Goal: Task Accomplishment & Management: Complete application form

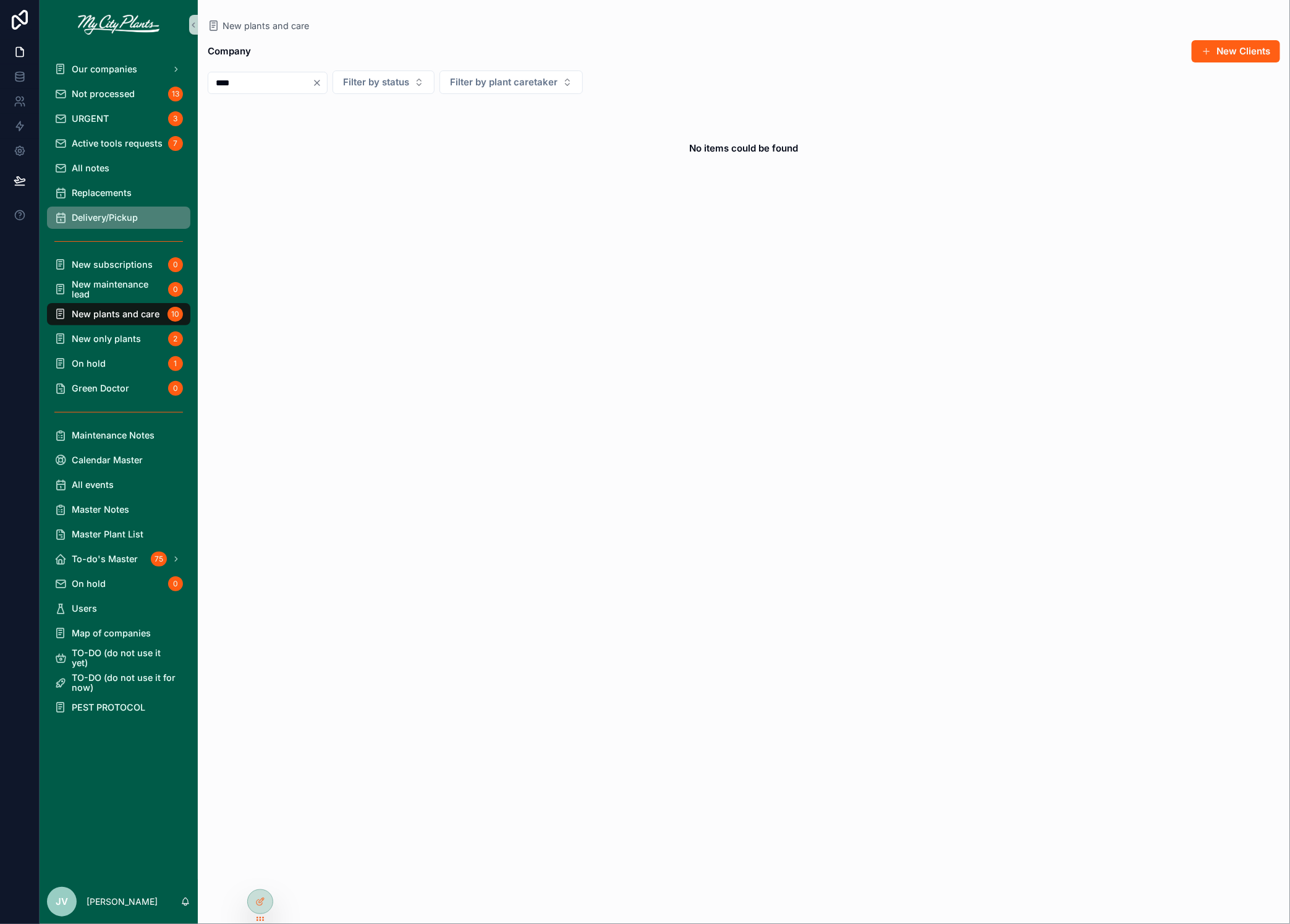
click at [116, 217] on span "Delivery/Pickup" at bounding box center [105, 218] width 66 height 10
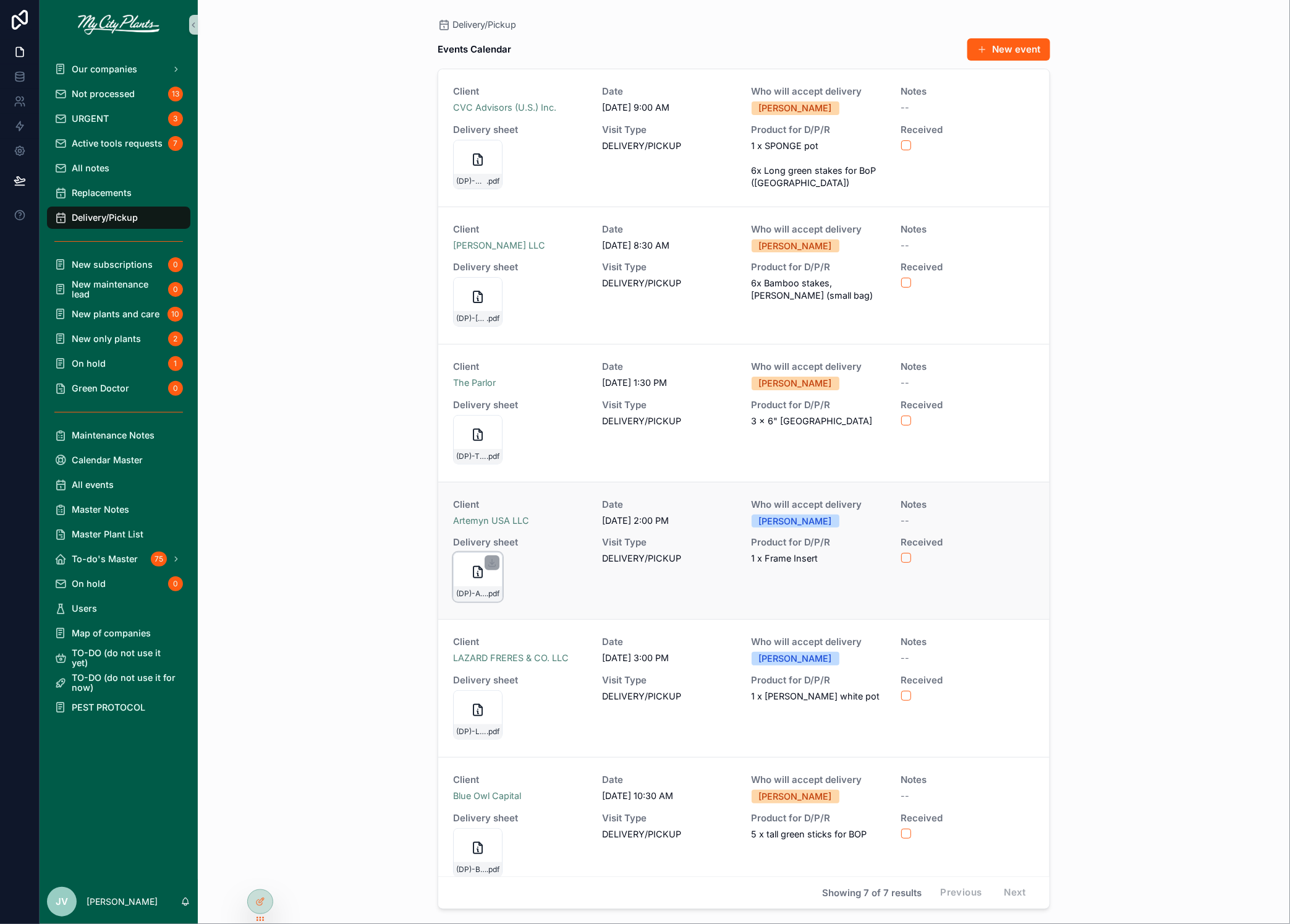
click at [478, 576] on icon "scrollable content" at bounding box center [478, 572] width 15 height 15
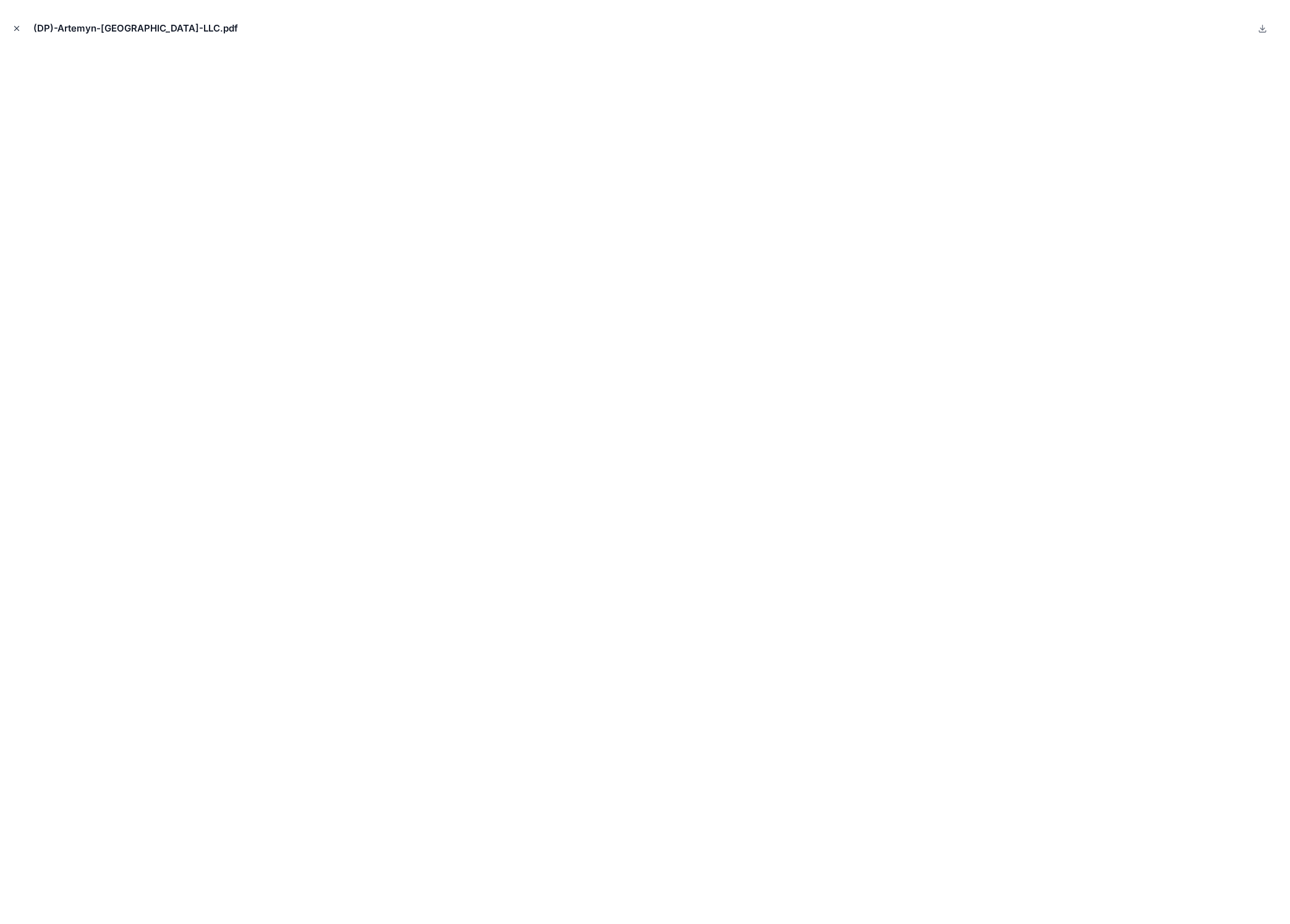
click at [19, 26] on icon "Close modal" at bounding box center [16, 28] width 9 height 9
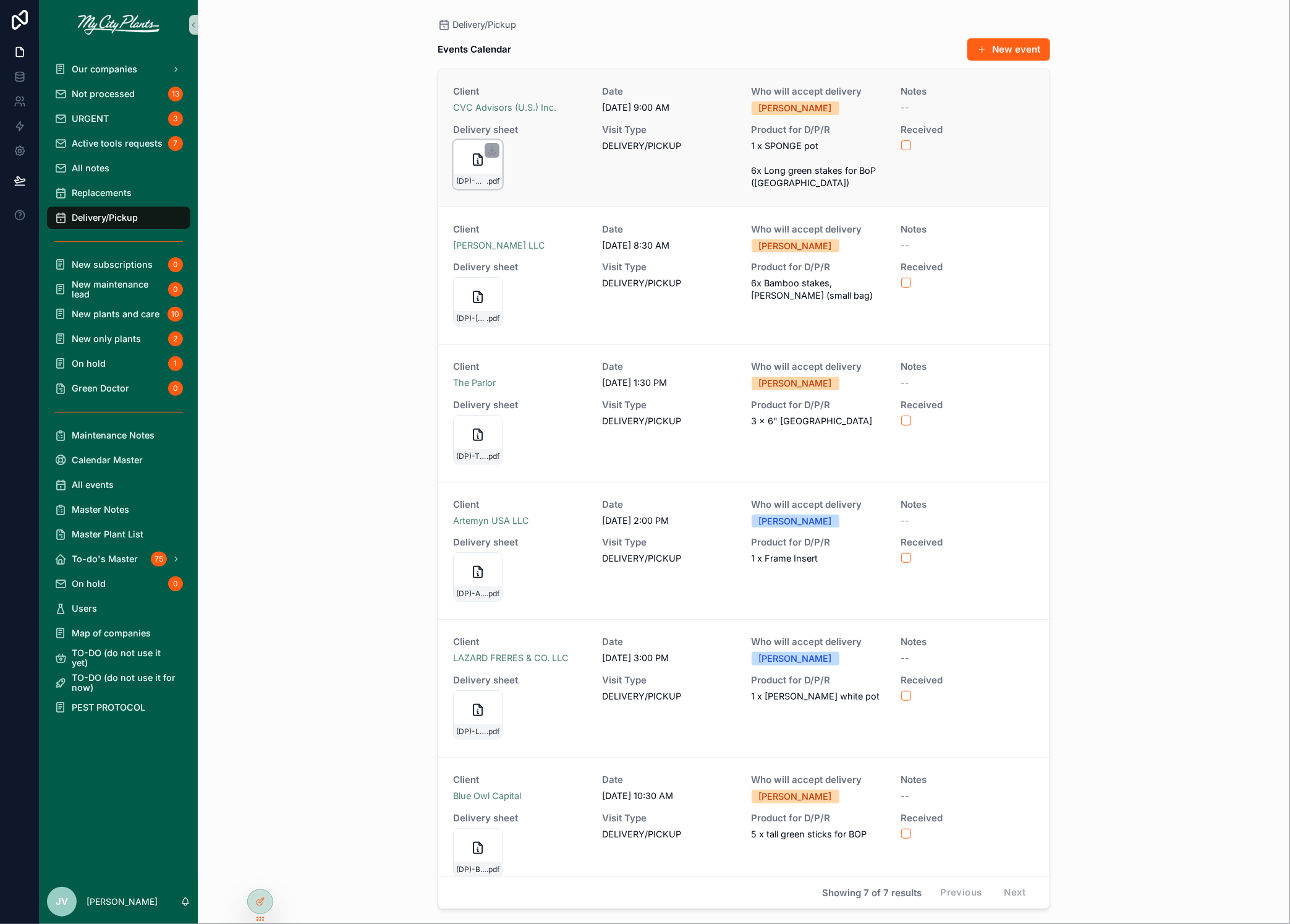
click at [464, 160] on div "(DP)-CVC-Advisors-(U.S.)-Inc. .pdf" at bounding box center [478, 165] width 50 height 50
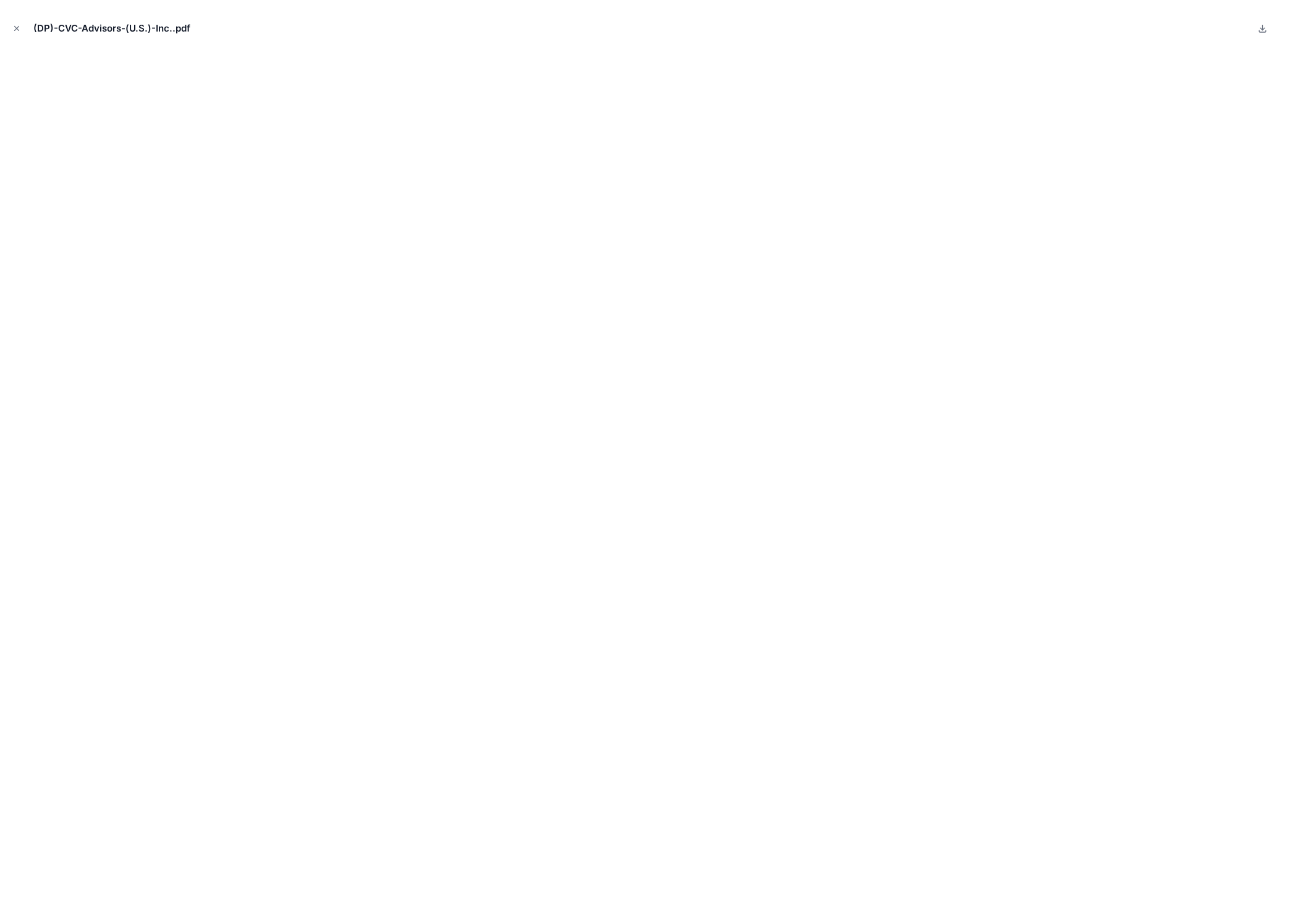
click at [15, 25] on icon "Close modal" at bounding box center [16, 28] width 9 height 9
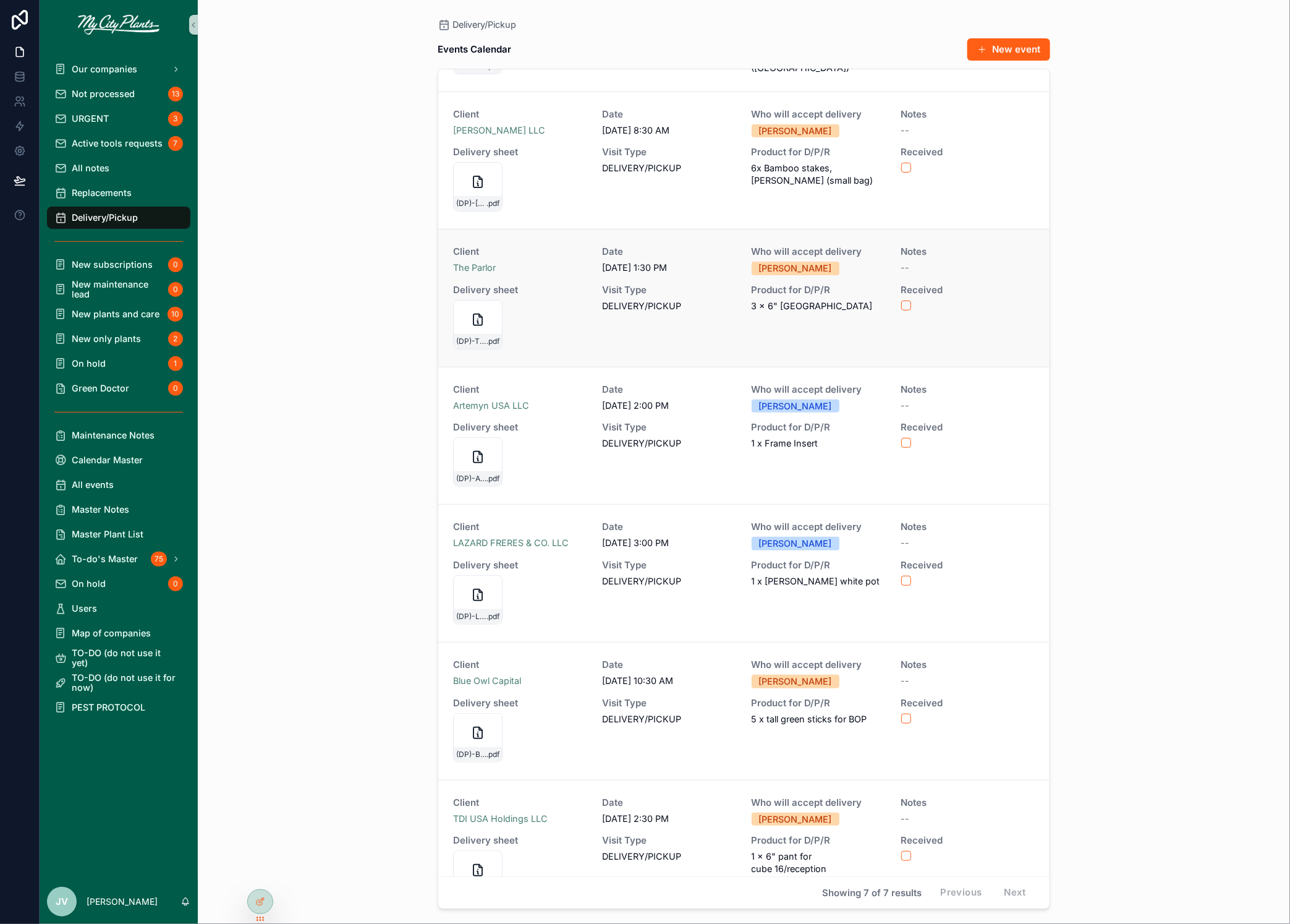
scroll to position [154, 0]
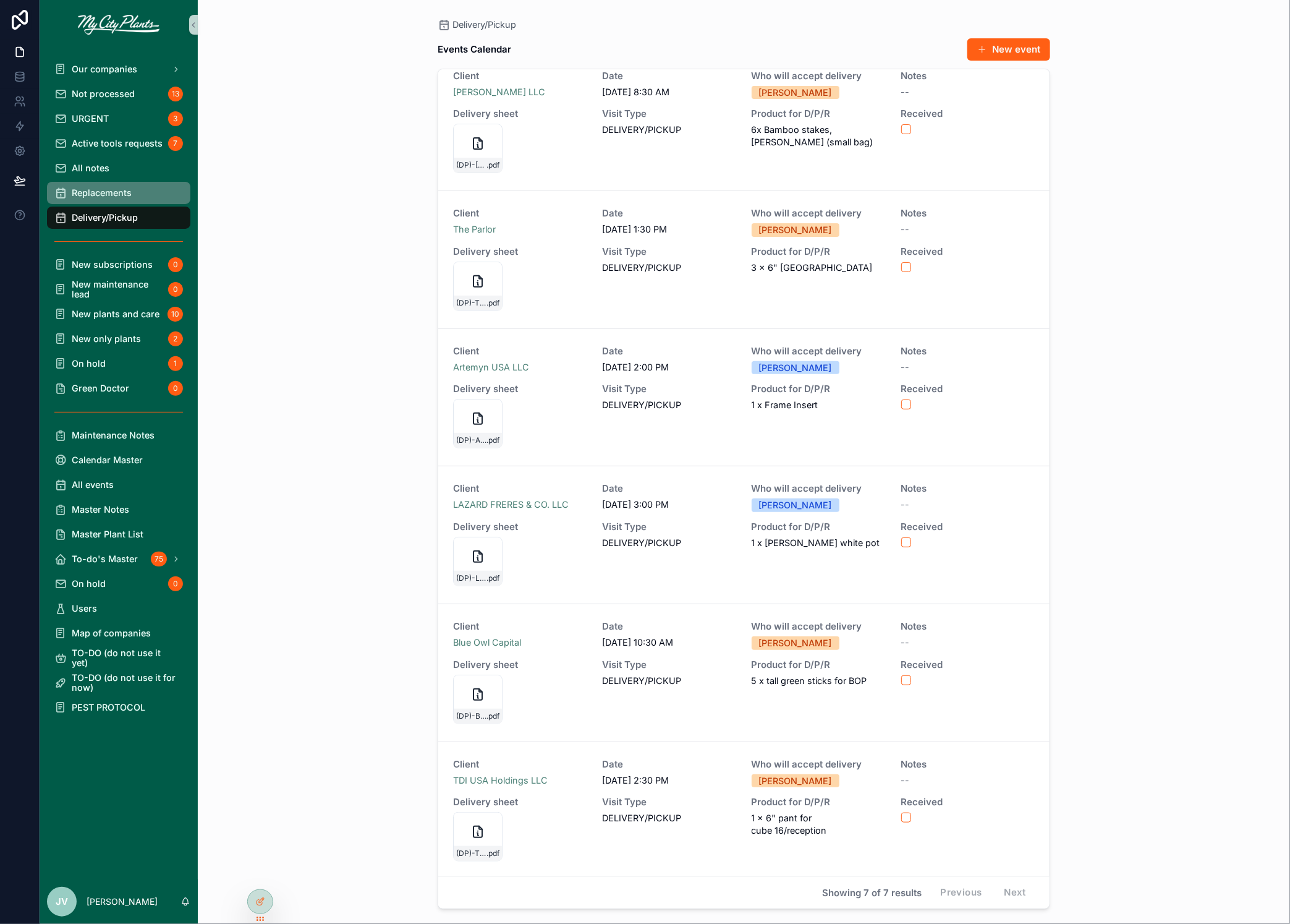
click at [104, 199] on div "Replacements" at bounding box center [119, 193] width 129 height 20
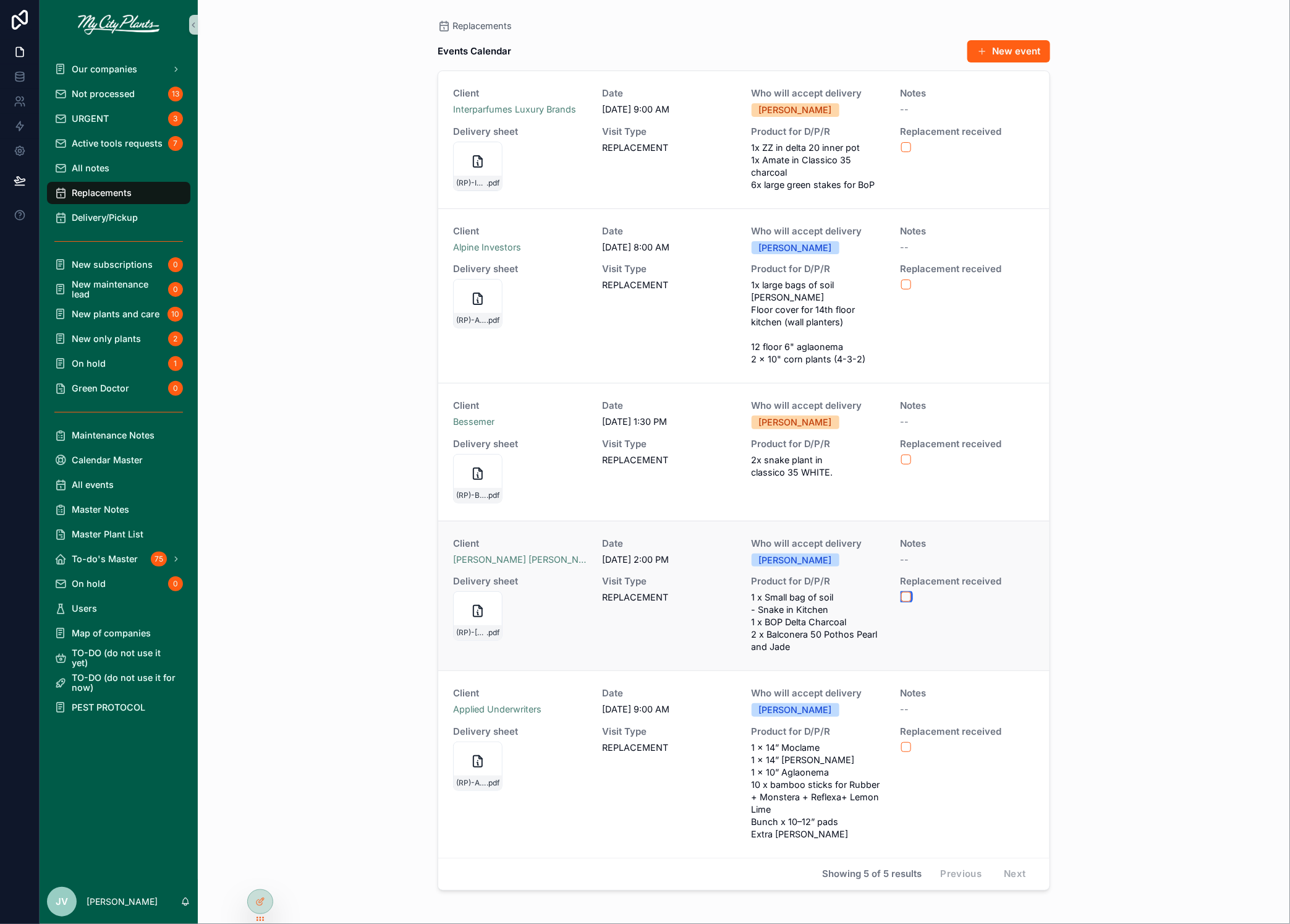
click at [906, 596] on button "scrollable content" at bounding box center [906, 597] width 10 height 10
click at [909, 745] on button "scrollable content" at bounding box center [906, 747] width 10 height 10
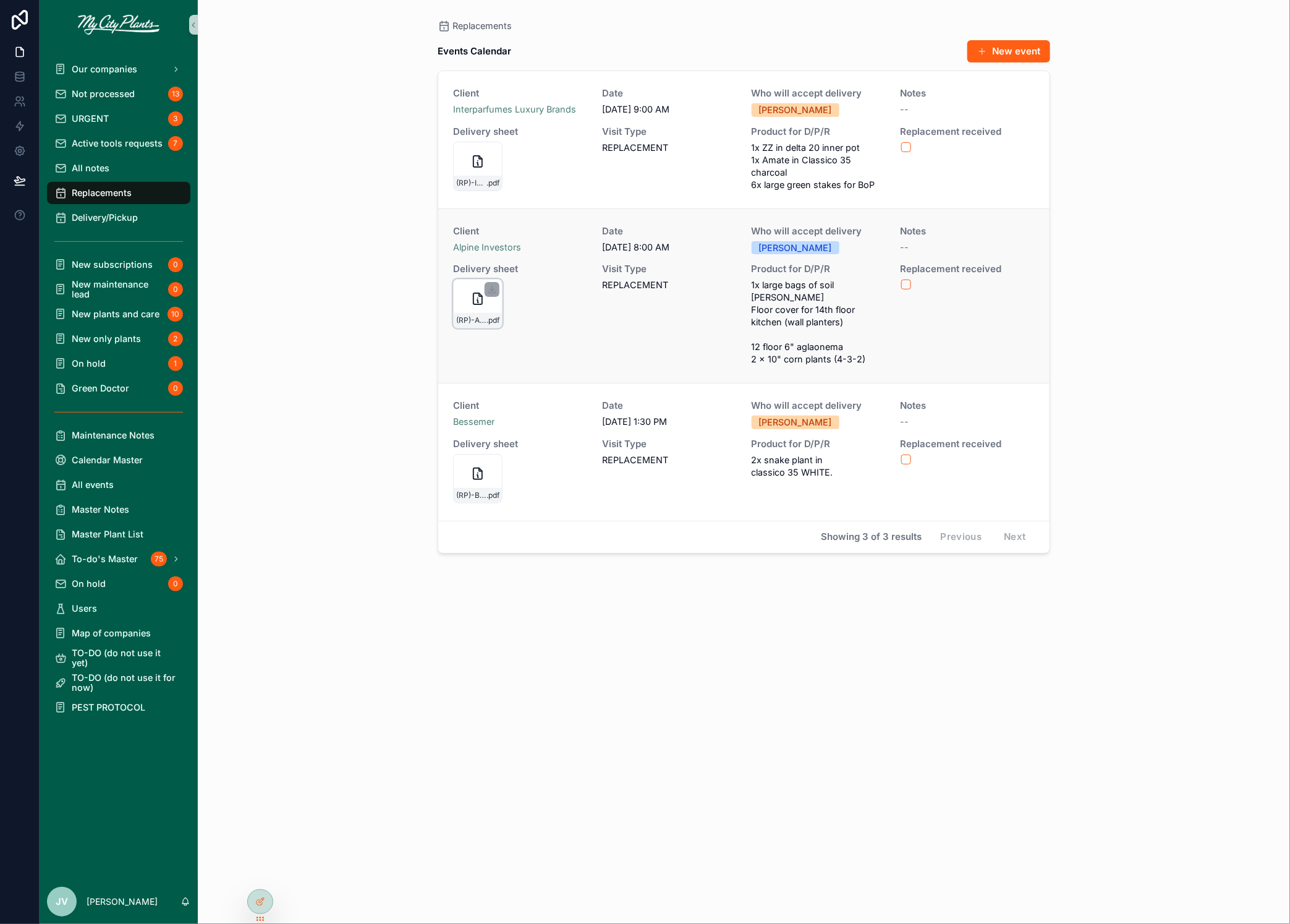
click at [471, 293] on icon "scrollable content" at bounding box center [478, 298] width 15 height 15
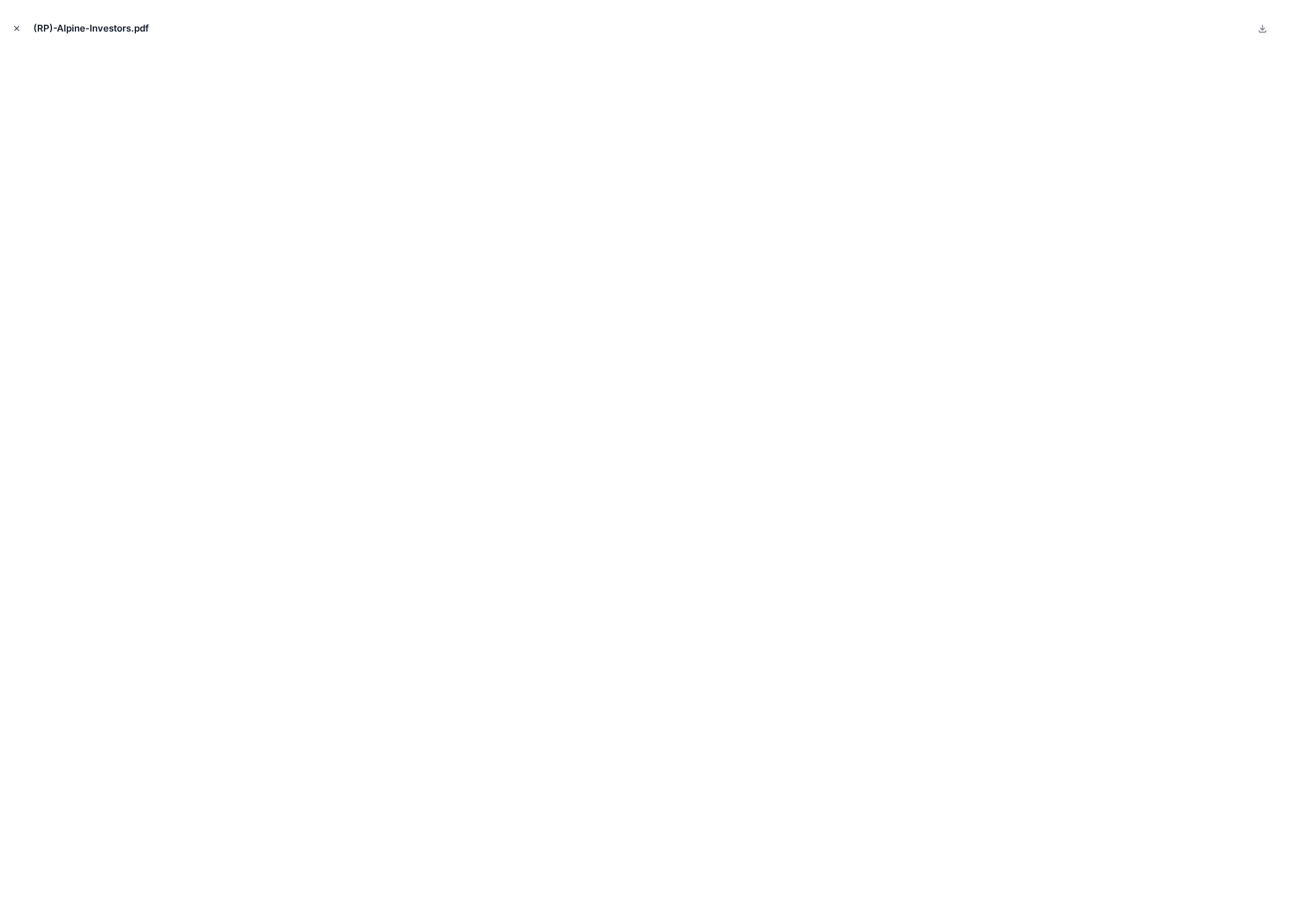
click at [16, 28] on icon "Close modal" at bounding box center [17, 29] width 4 height 4
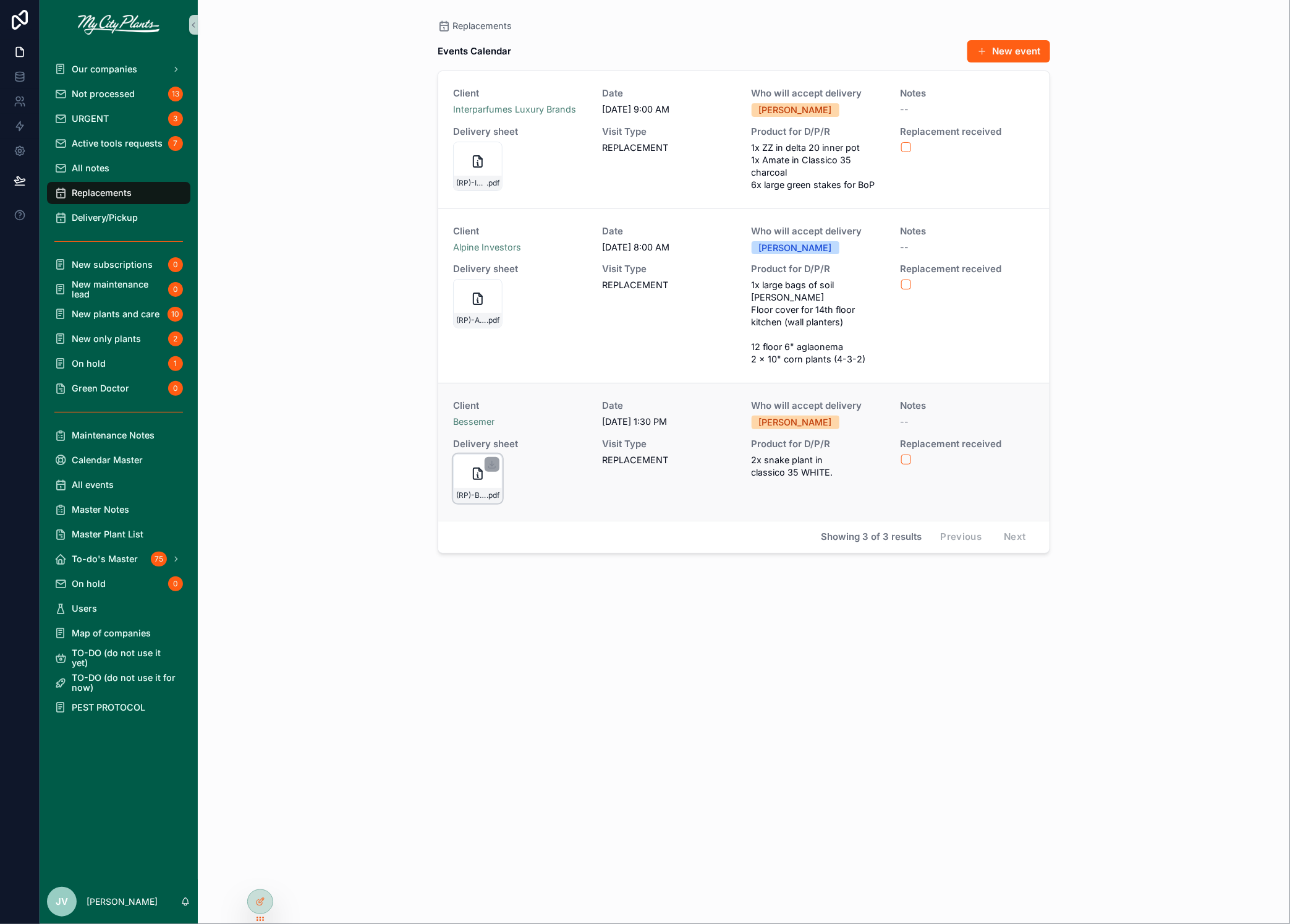
click at [474, 471] on icon "scrollable content" at bounding box center [478, 473] width 15 height 15
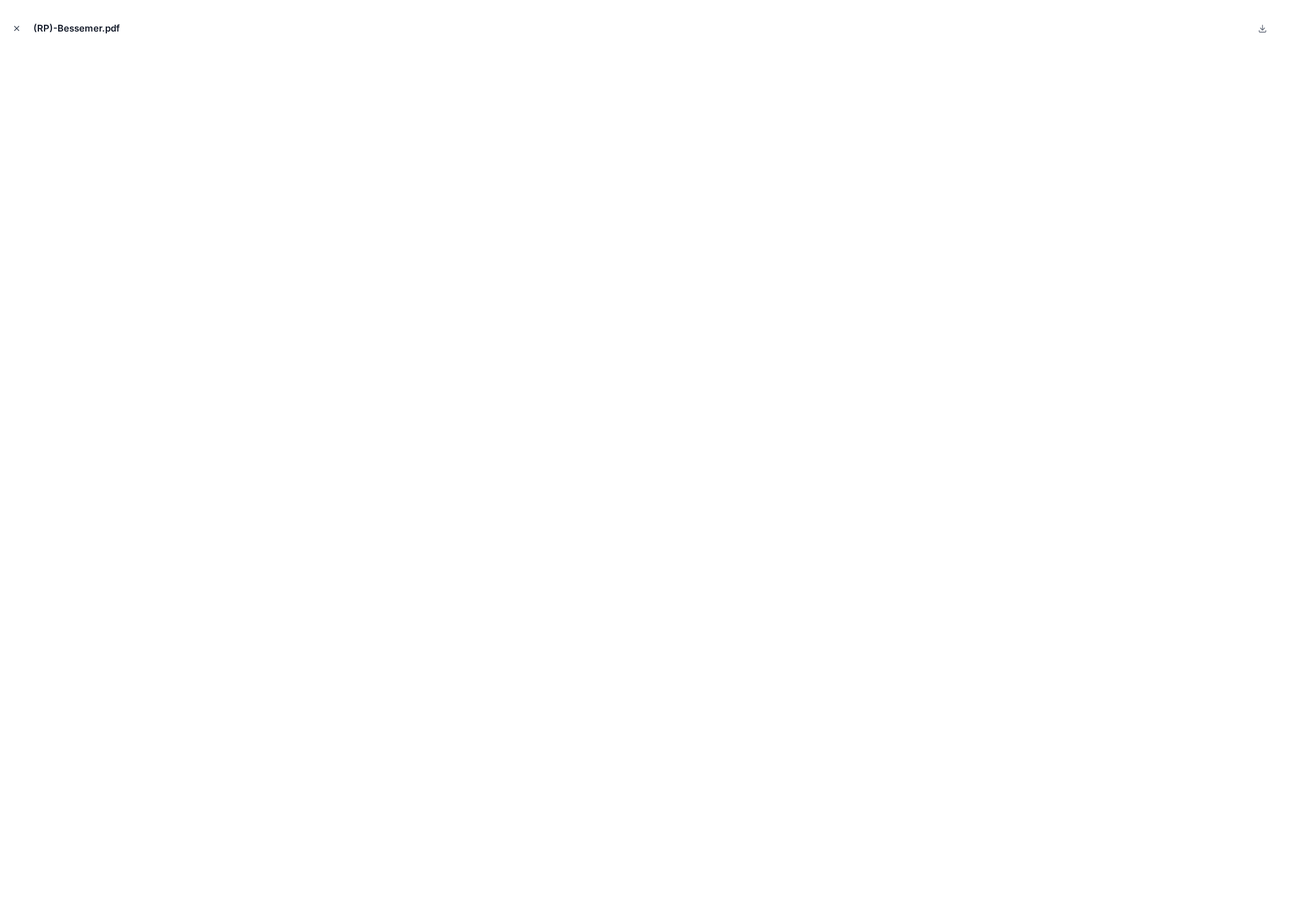
click at [15, 23] on button "Close modal" at bounding box center [17, 29] width 14 height 14
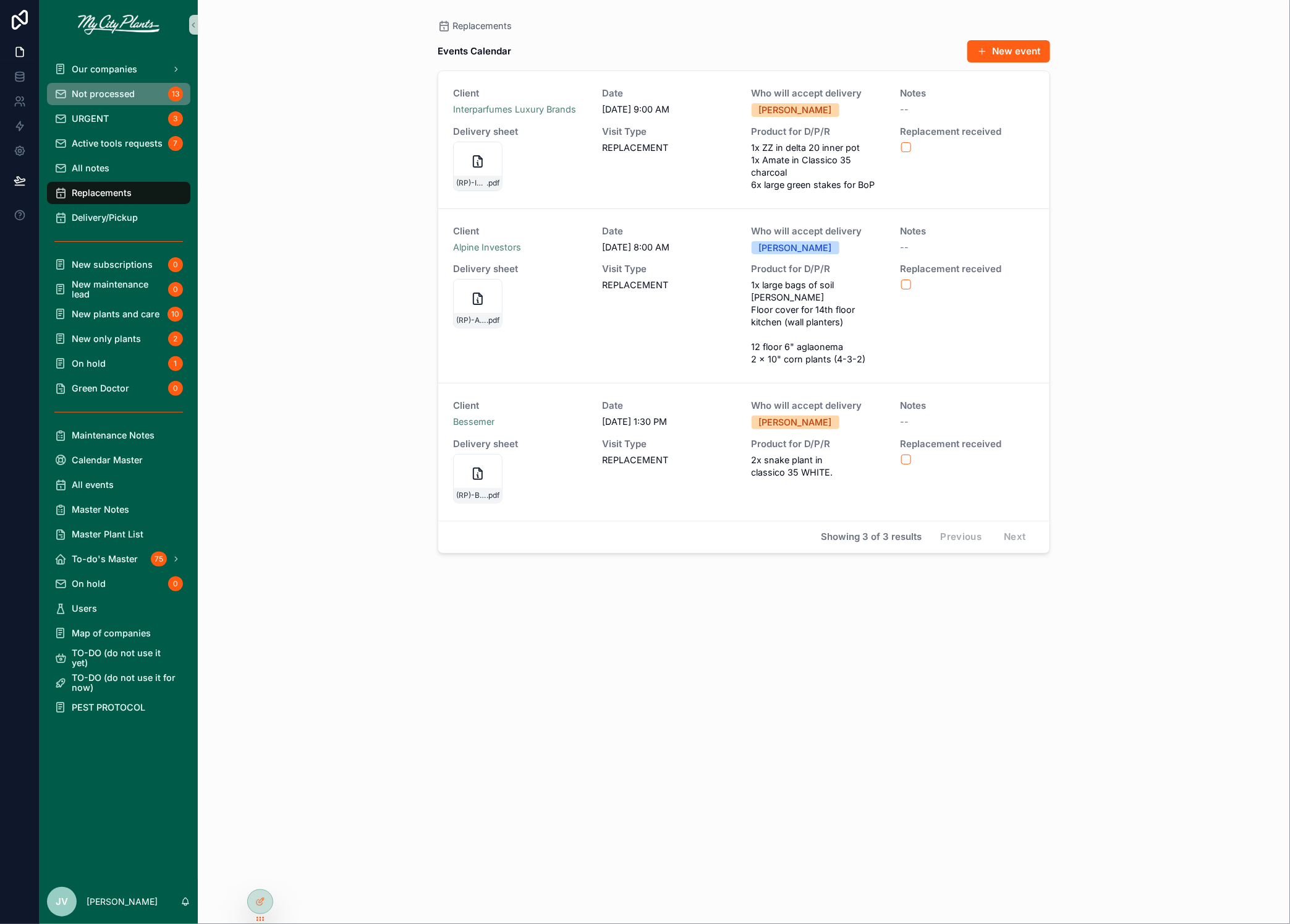
click at [117, 95] on span "Not processed" at bounding box center [103, 94] width 63 height 10
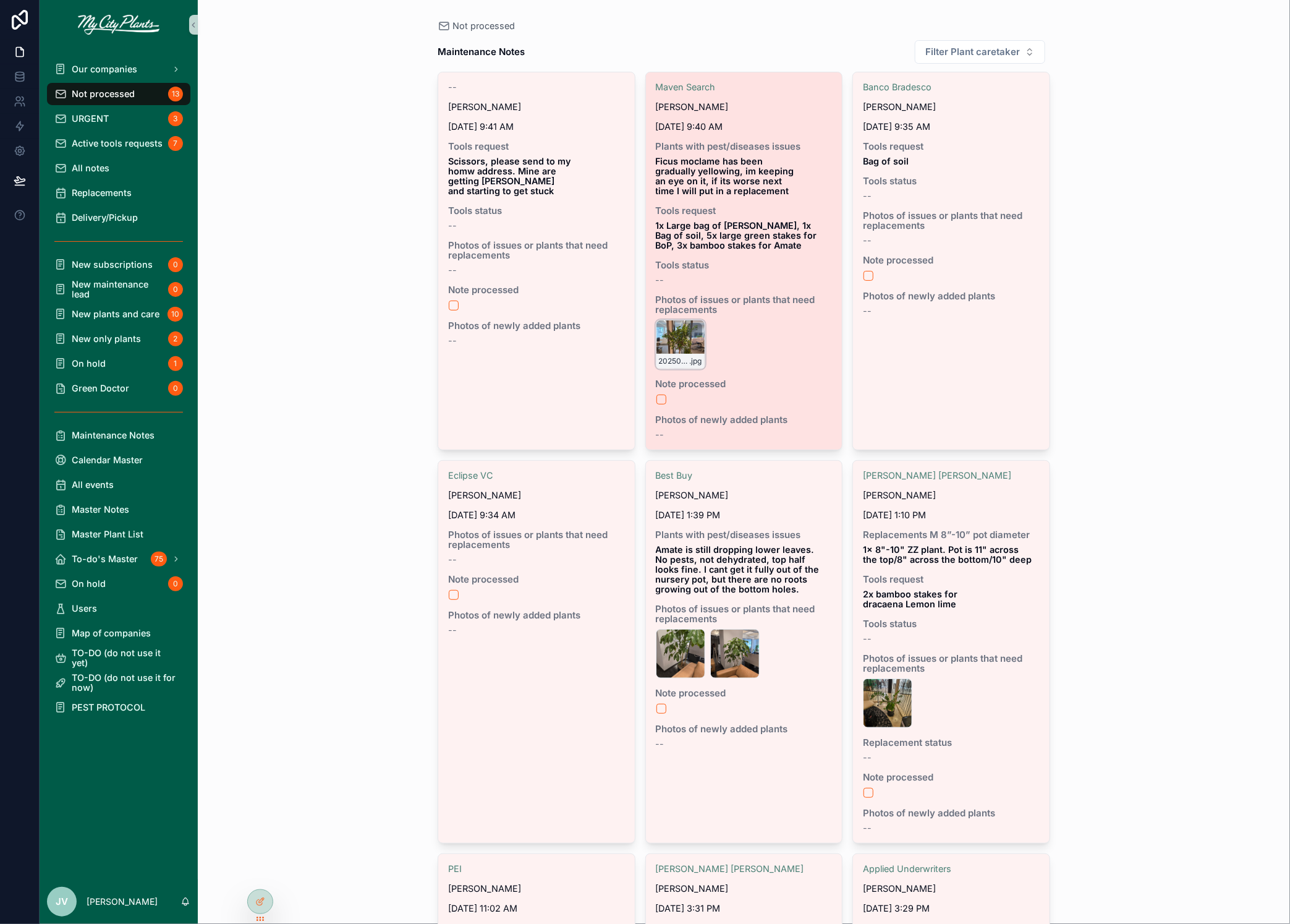
click at [669, 337] on div "20250909_152741 .jpg" at bounding box center [680, 344] width 50 height 50
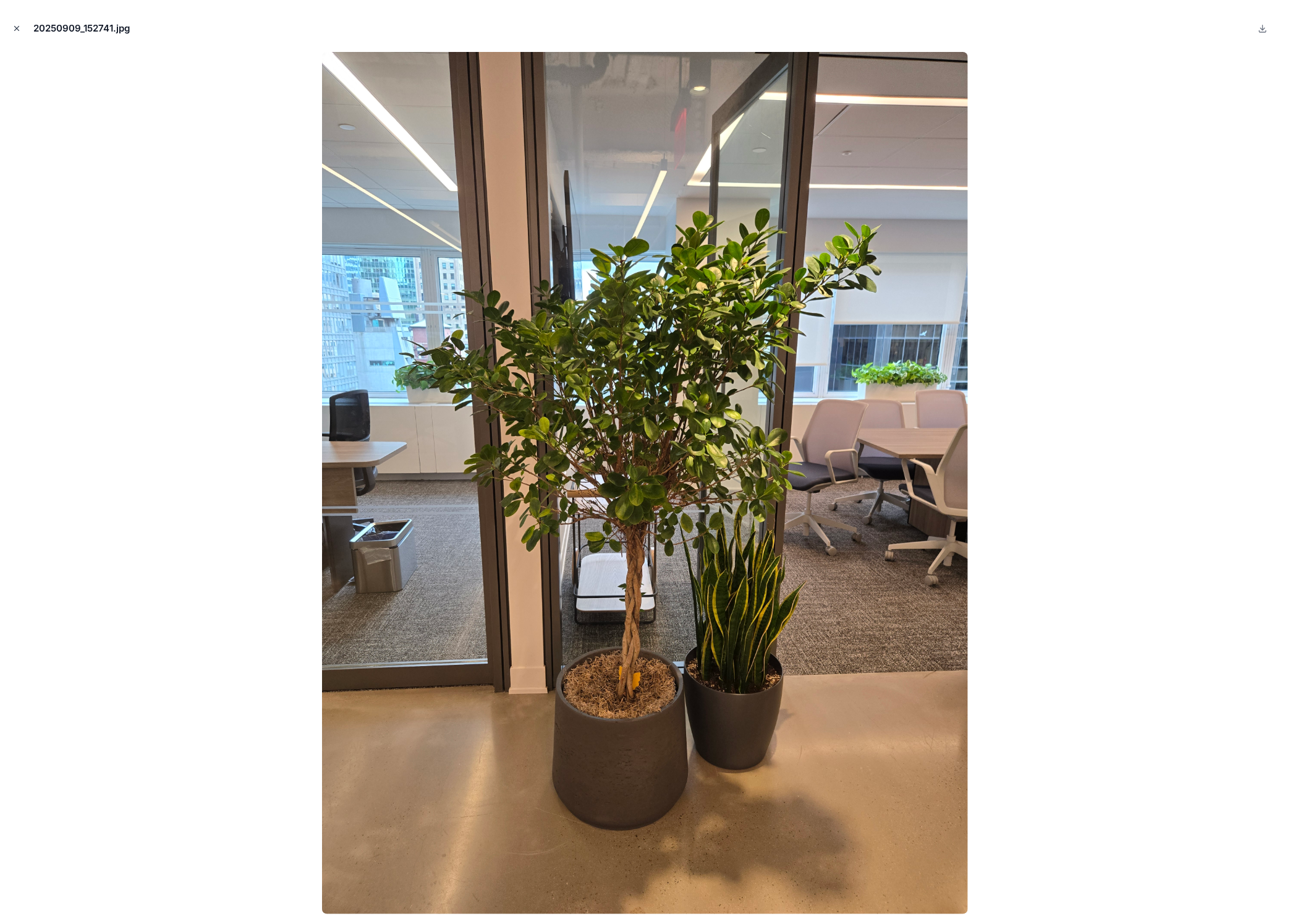
click at [17, 28] on icon "Close modal" at bounding box center [16, 28] width 9 height 9
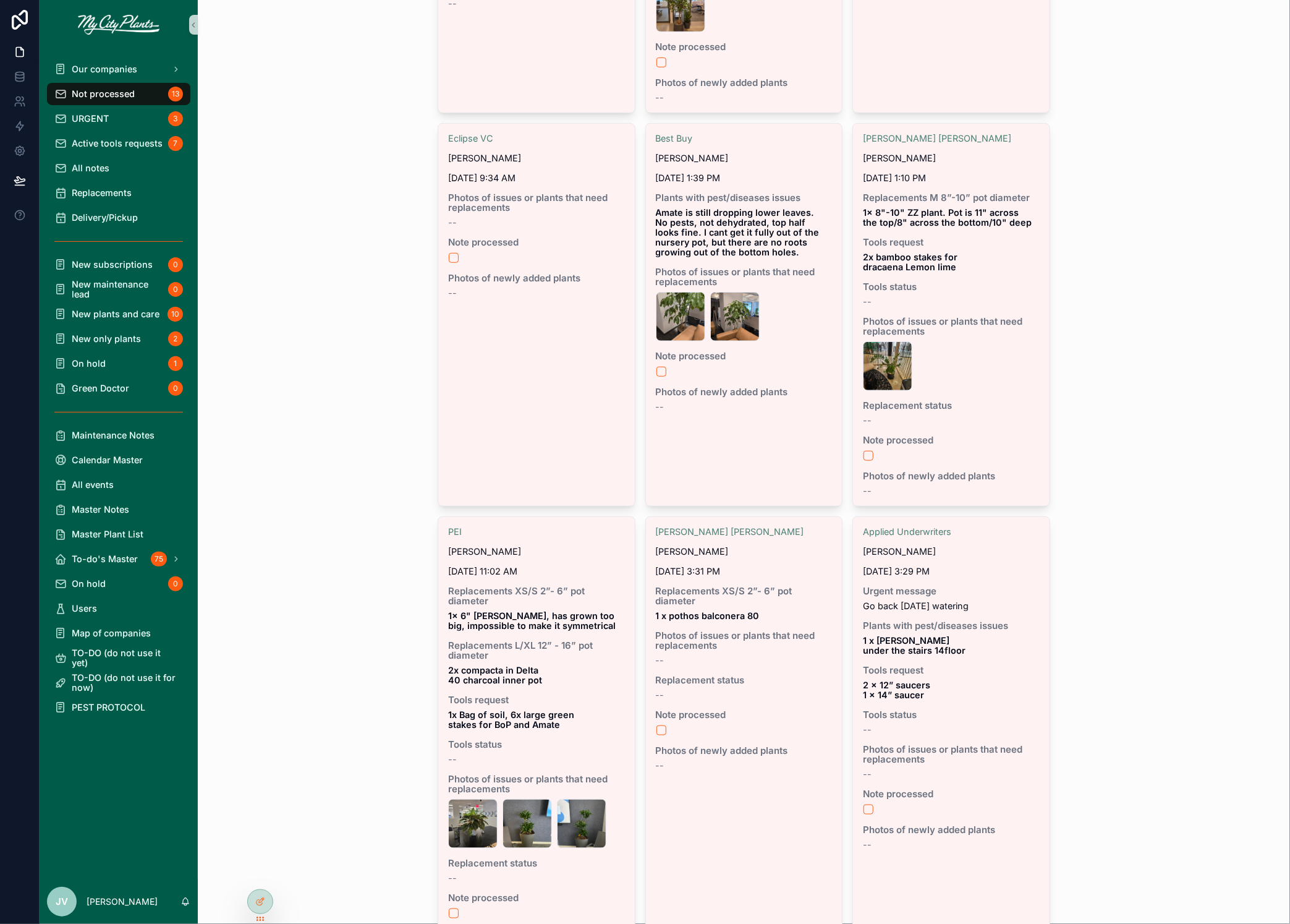
scroll to position [343, 0]
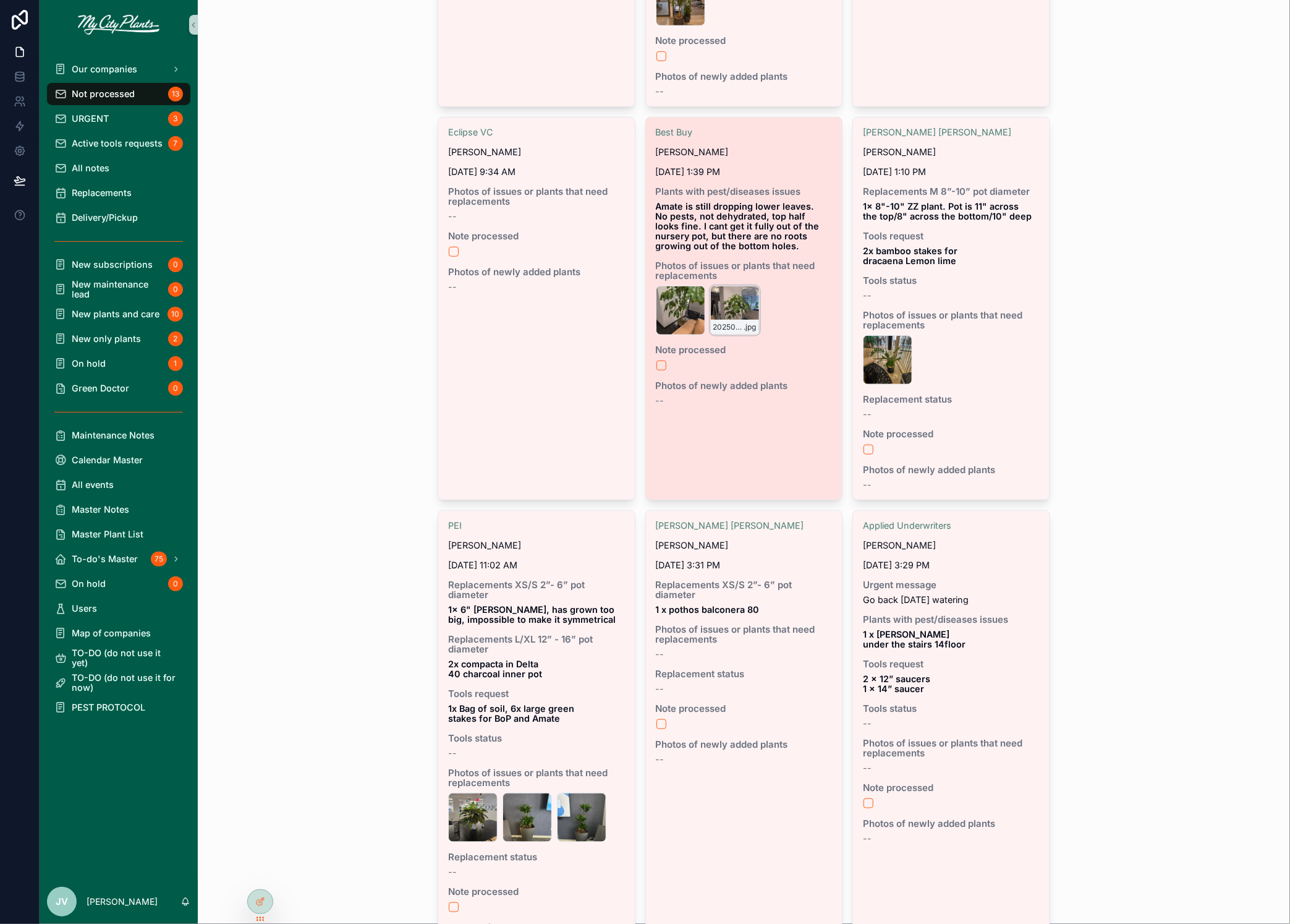
click at [730, 303] on div "20250909_132300 .jpg" at bounding box center [735, 310] width 50 height 50
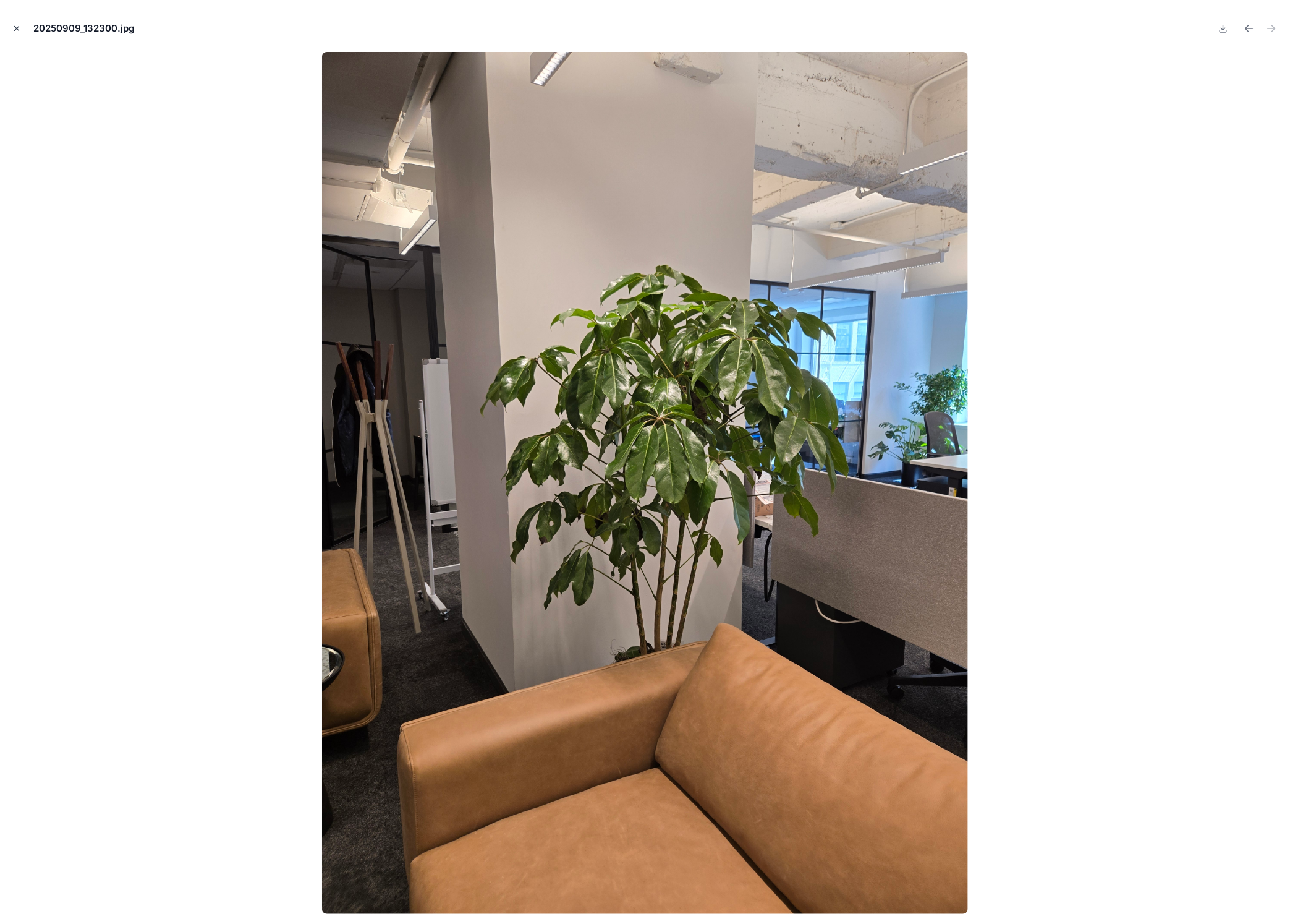
click at [13, 27] on icon "Close modal" at bounding box center [16, 28] width 9 height 9
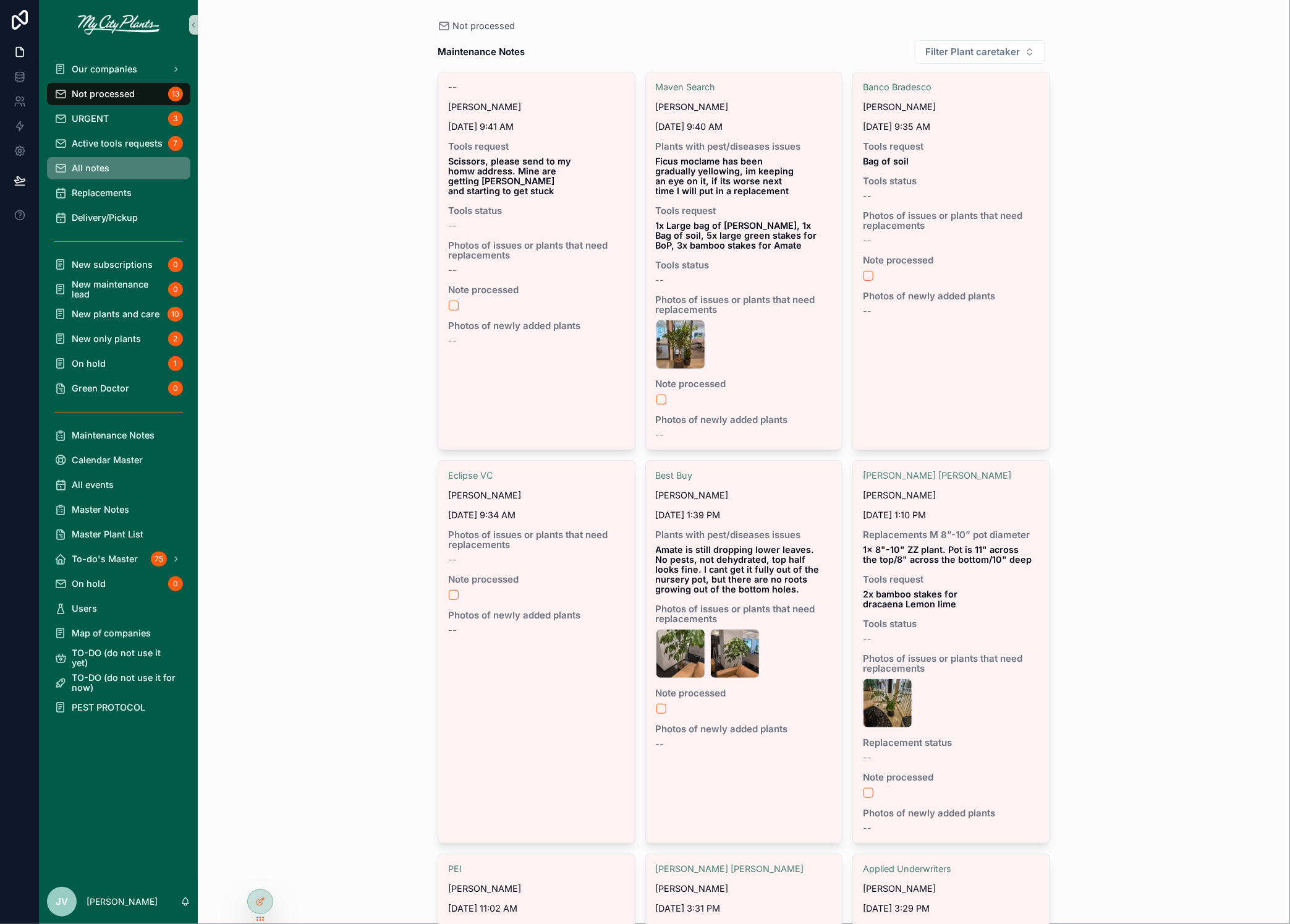
click at [87, 171] on span "All notes" at bounding box center [91, 169] width 38 height 10
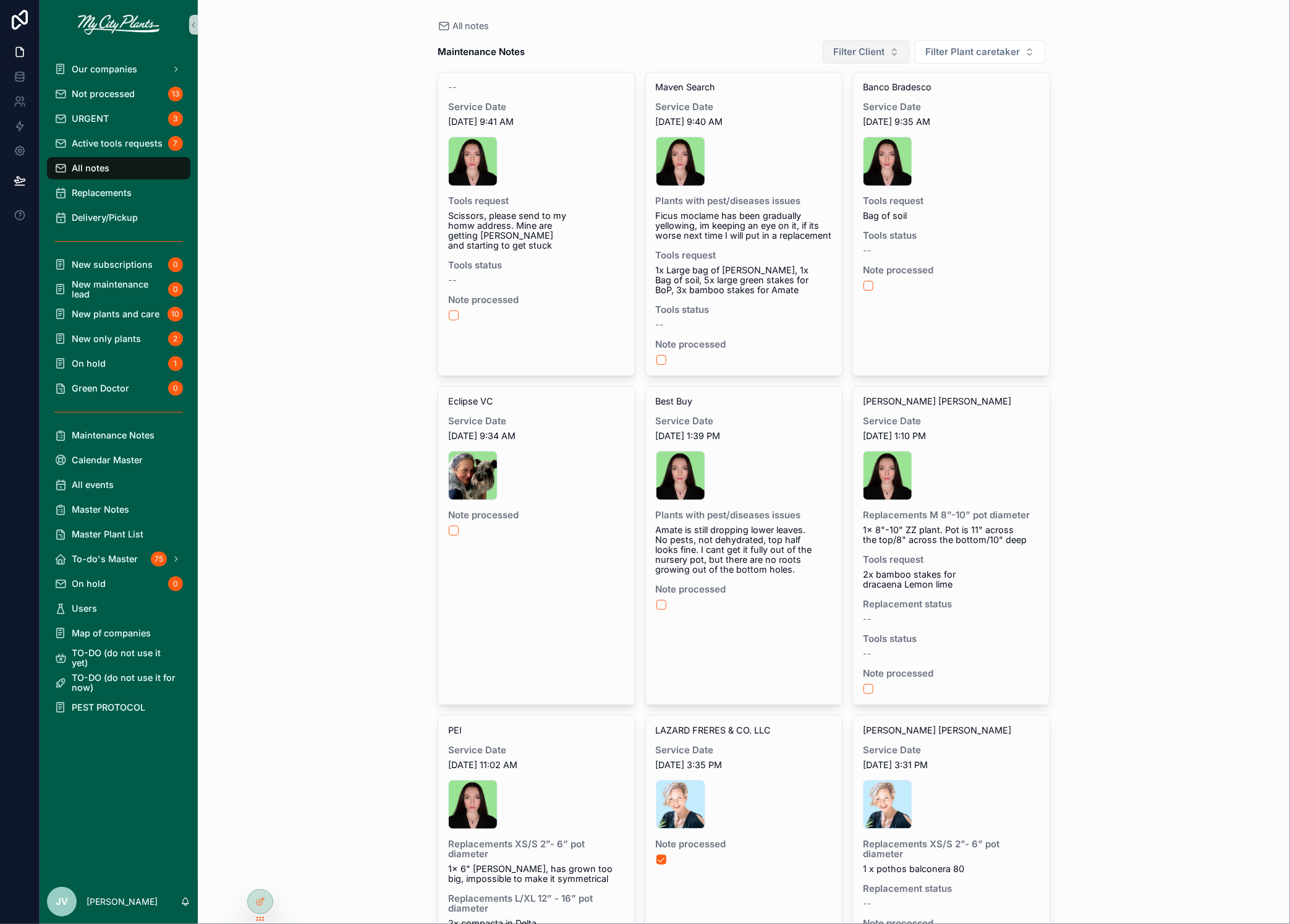
click at [896, 54] on button "Filter Client" at bounding box center [866, 52] width 87 height 24
type input "*****"
click at [837, 123] on span "Interparfumes Luxury Brands" at bounding box center [859, 121] width 118 height 12
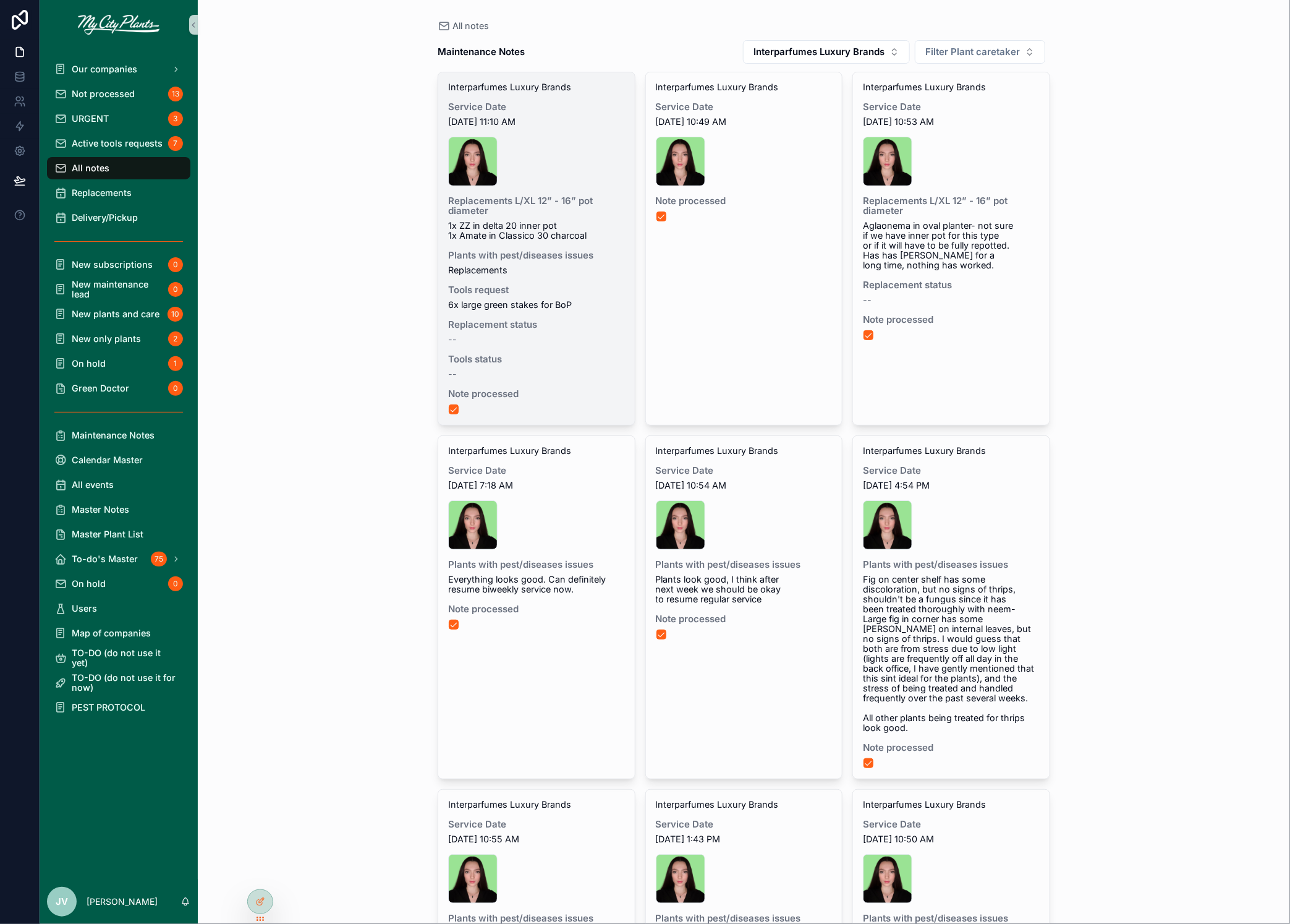
click at [548, 262] on div "Plants with pest/diseases issues Replacements" at bounding box center [536, 262] width 177 height 25
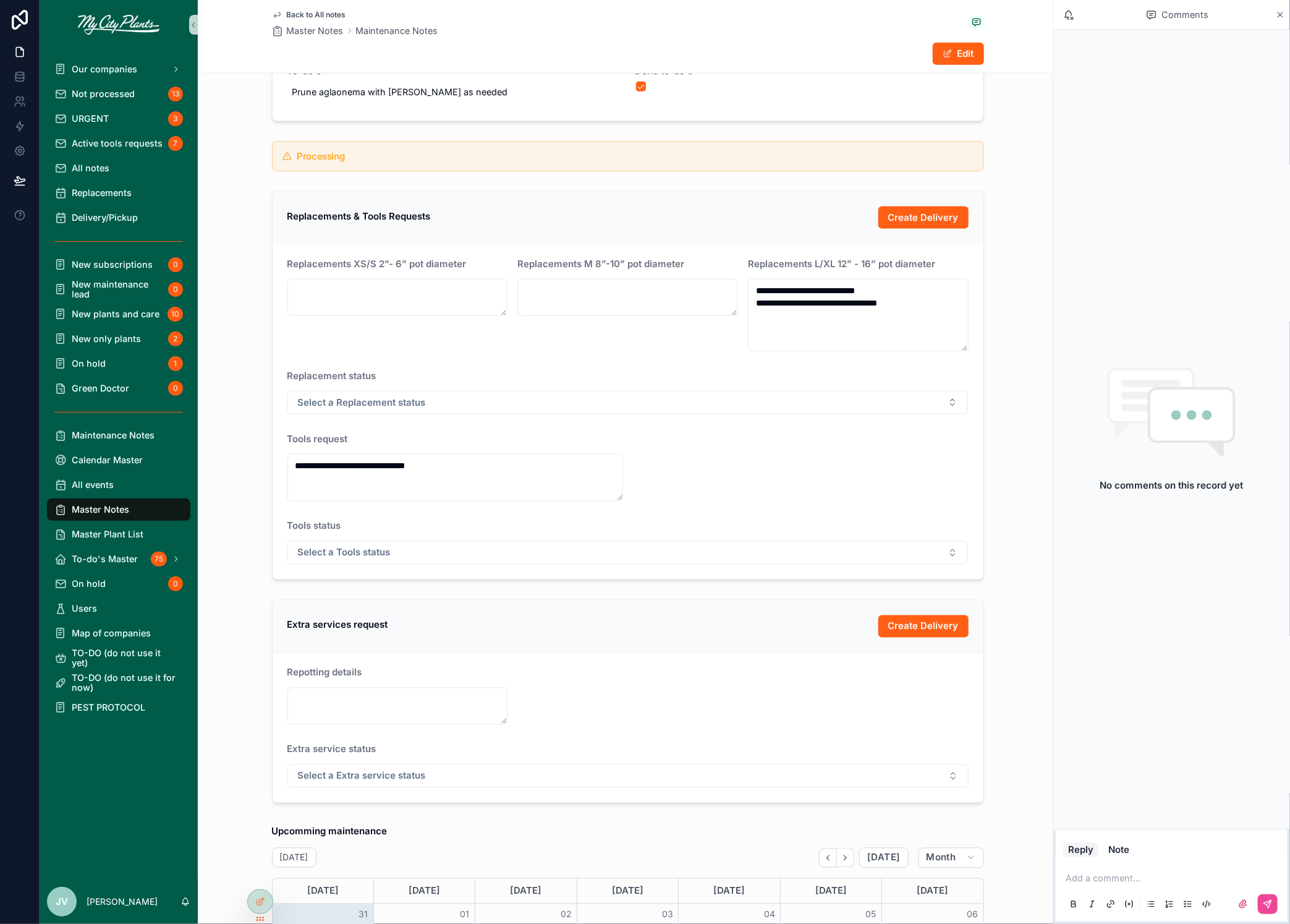
scroll to position [803, 0]
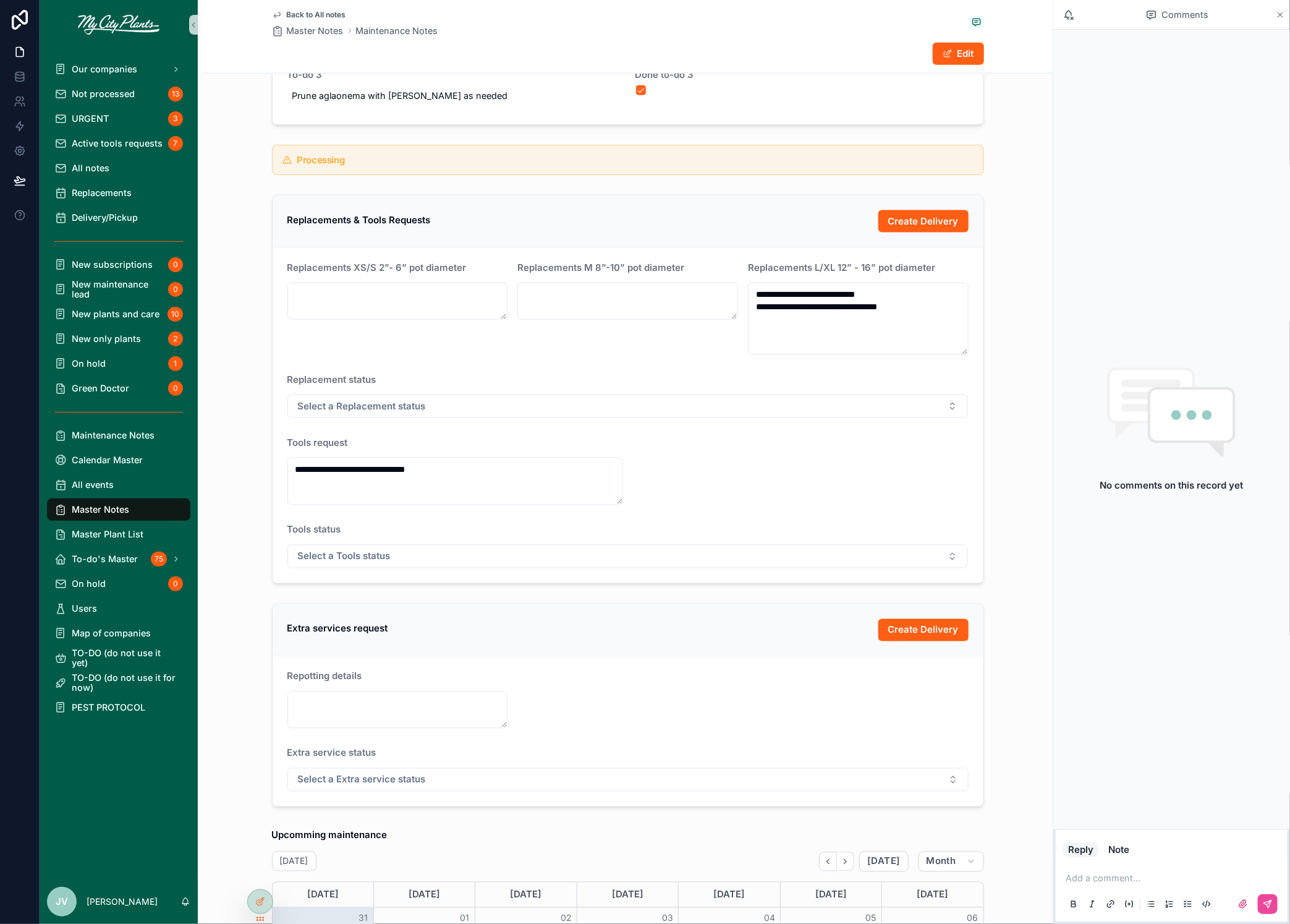
click at [1283, 14] on icon "scrollable content" at bounding box center [1280, 15] width 9 height 10
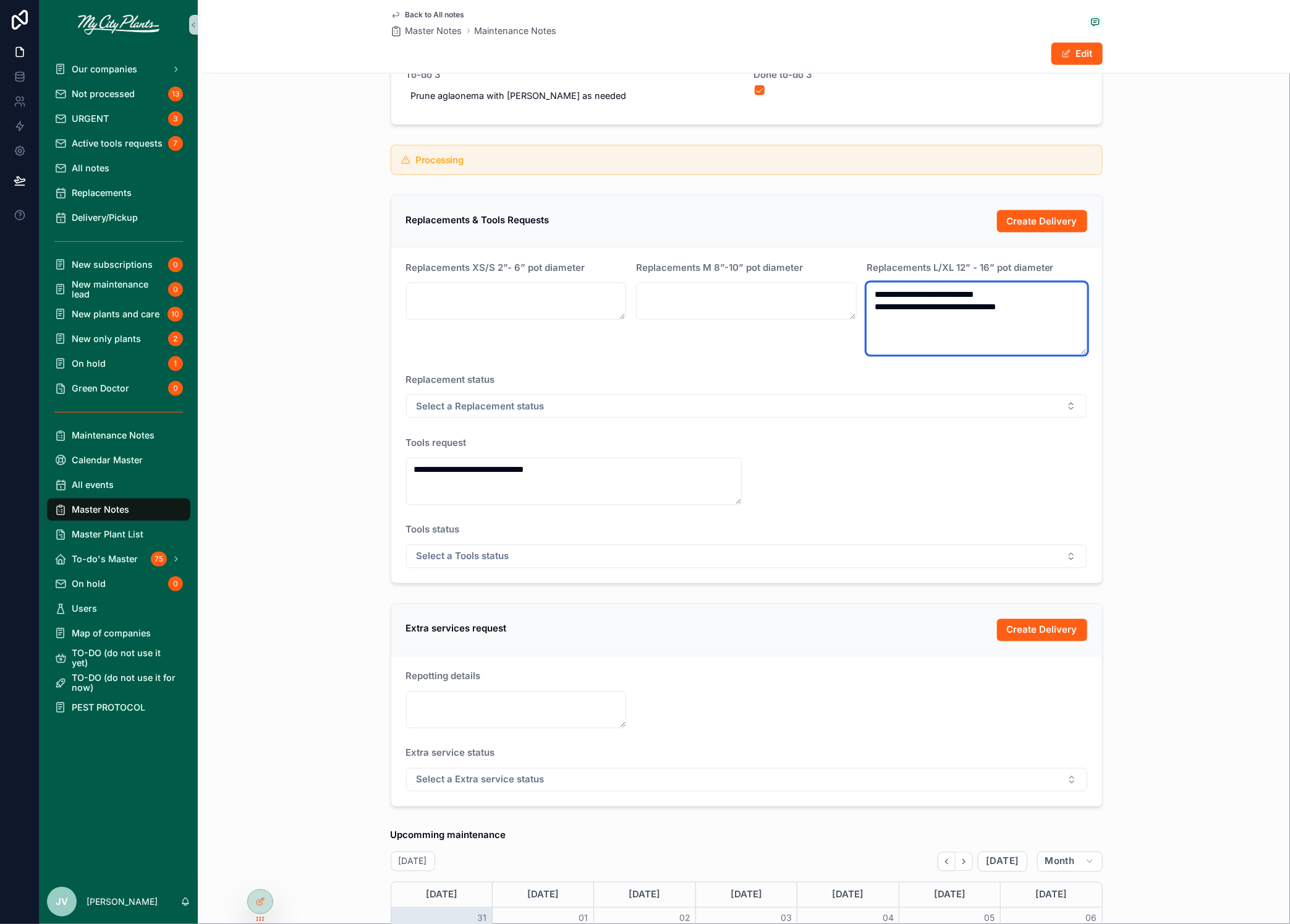
drag, startPoint x: 1030, startPoint y: 300, endPoint x: 1022, endPoint y: 295, distance: 9.4
click at [1030, 300] on textarea "**********" at bounding box center [977, 318] width 220 height 72
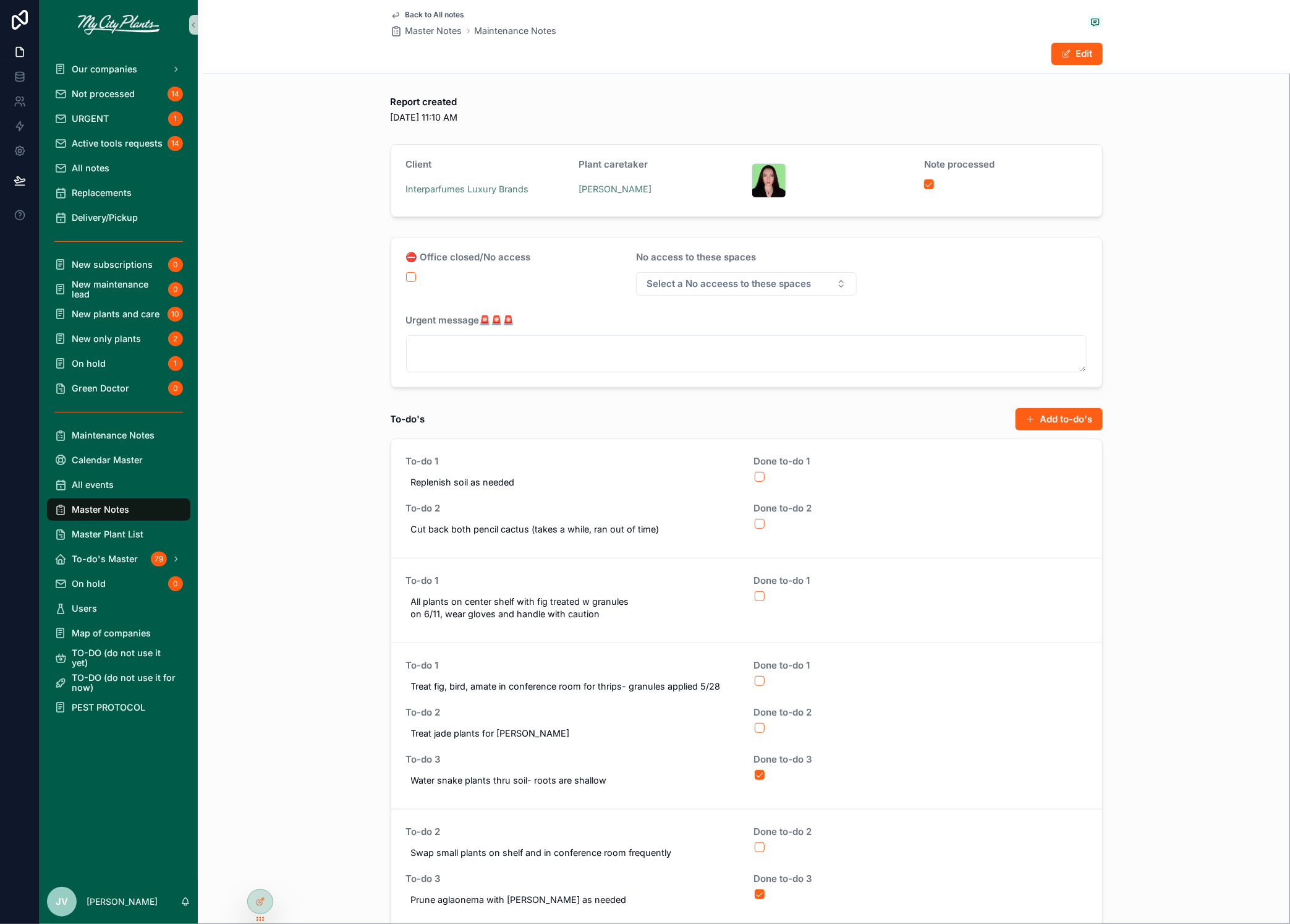
type textarea "**********"
click at [1137, 300] on div "⛔ Office closed/No access No access to these spaces Select a No acceess to thes…" at bounding box center [746, 311] width 1087 height 161
click at [87, 95] on span "Not processed" at bounding box center [103, 94] width 63 height 10
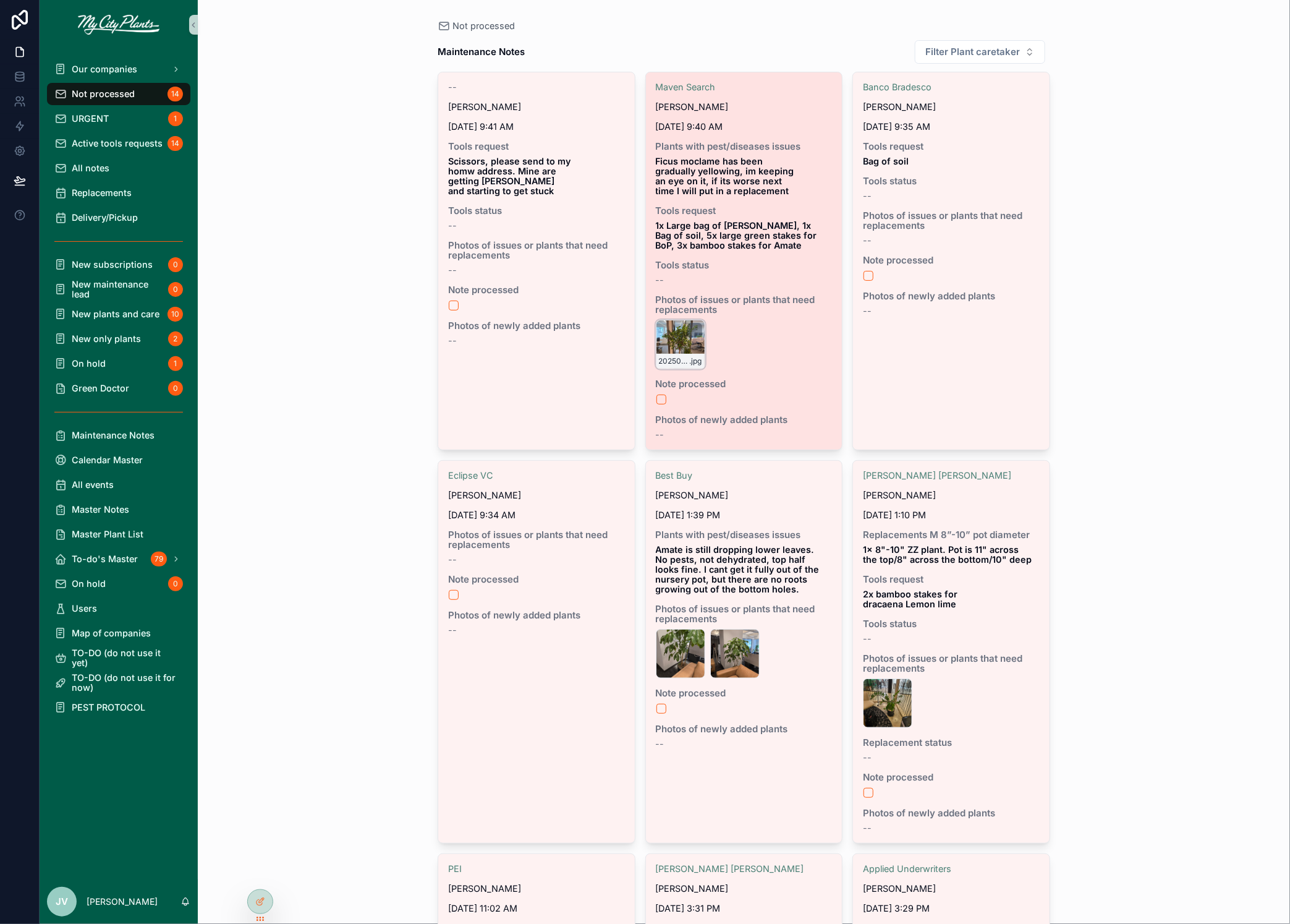
click at [680, 339] on div "20250909_152741 .jpg" at bounding box center [680, 344] width 50 height 50
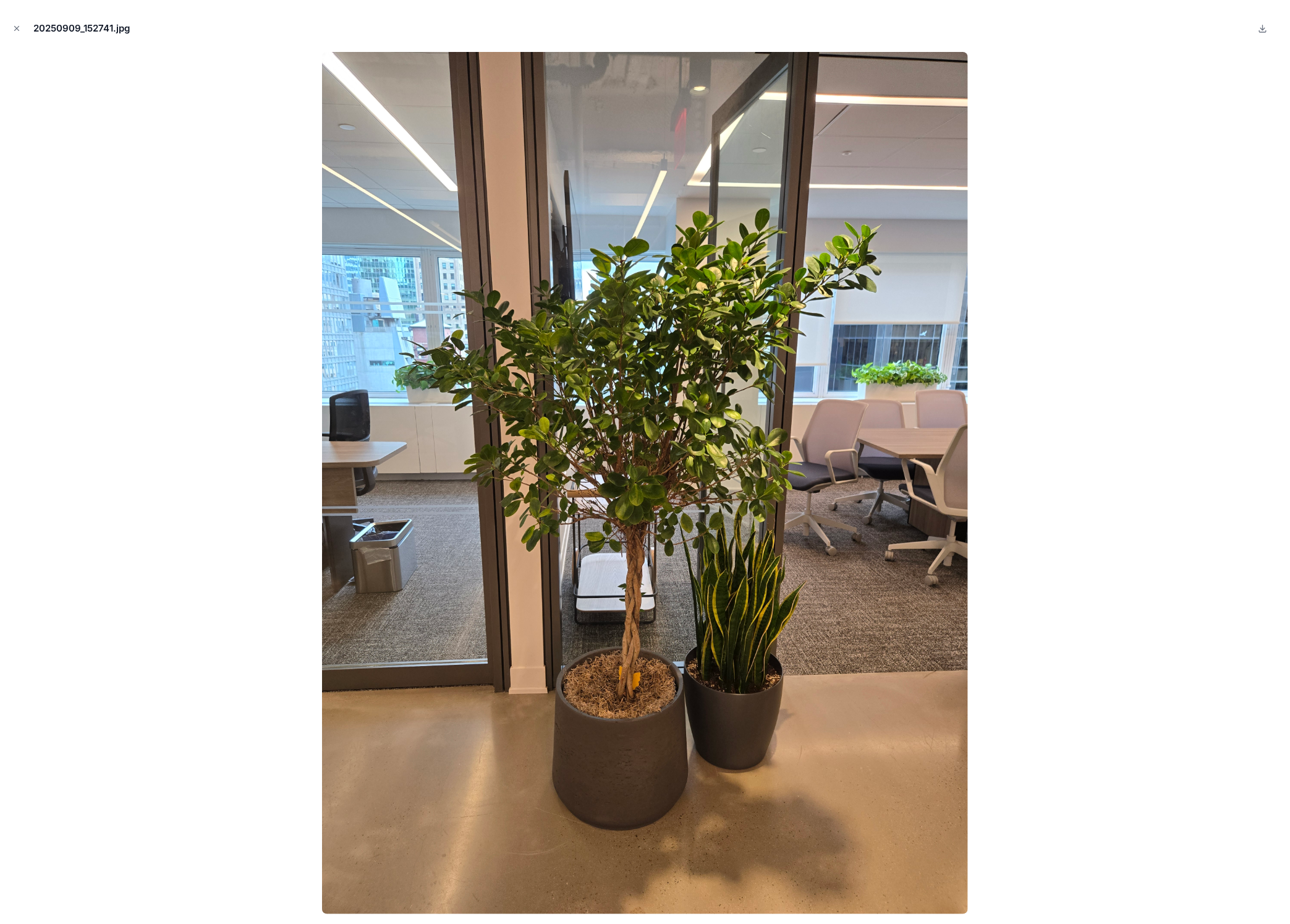
click at [17, 25] on icon "Close modal" at bounding box center [16, 28] width 9 height 9
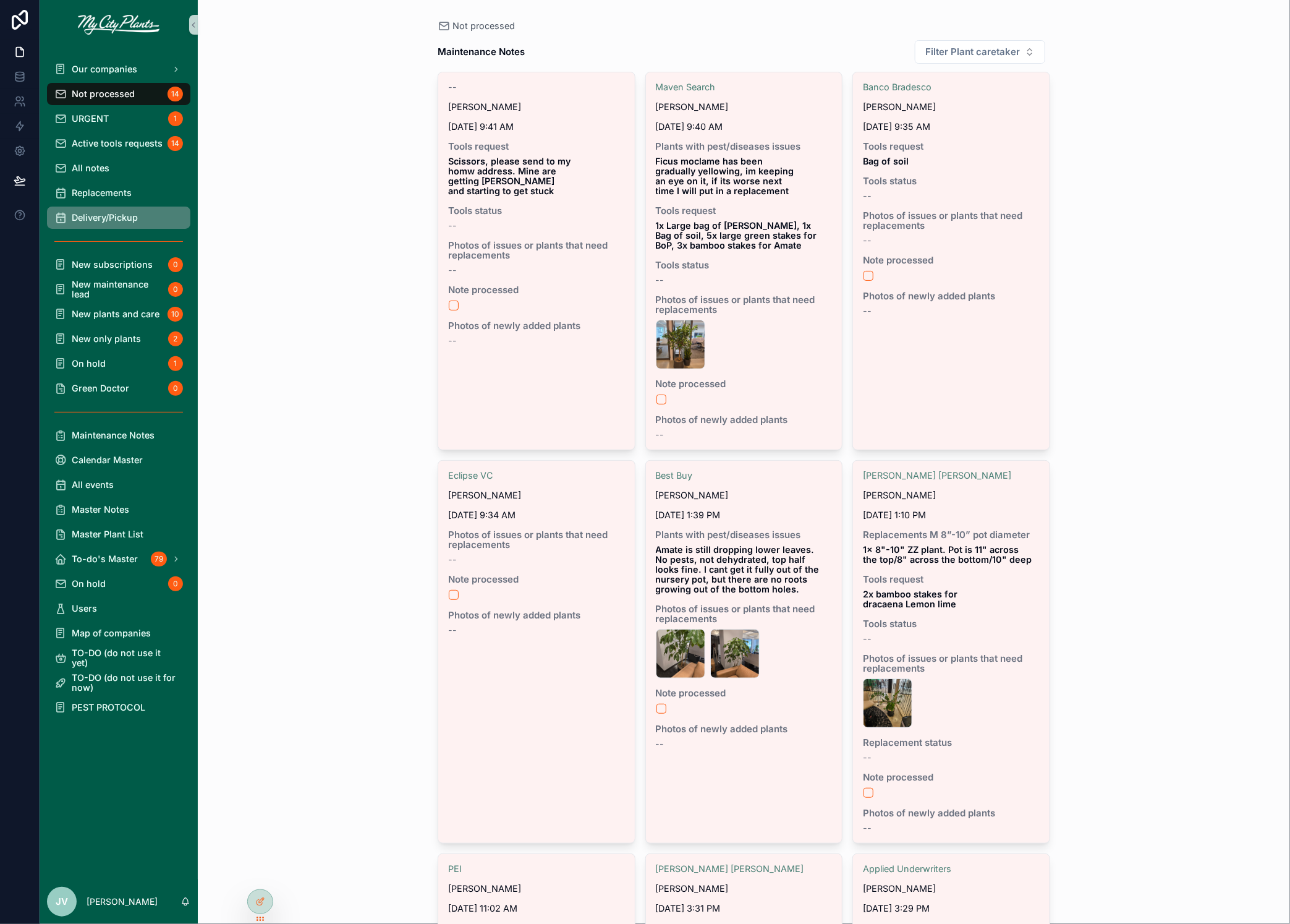
click at [95, 213] on span "Delivery/Pickup" at bounding box center [105, 218] width 66 height 10
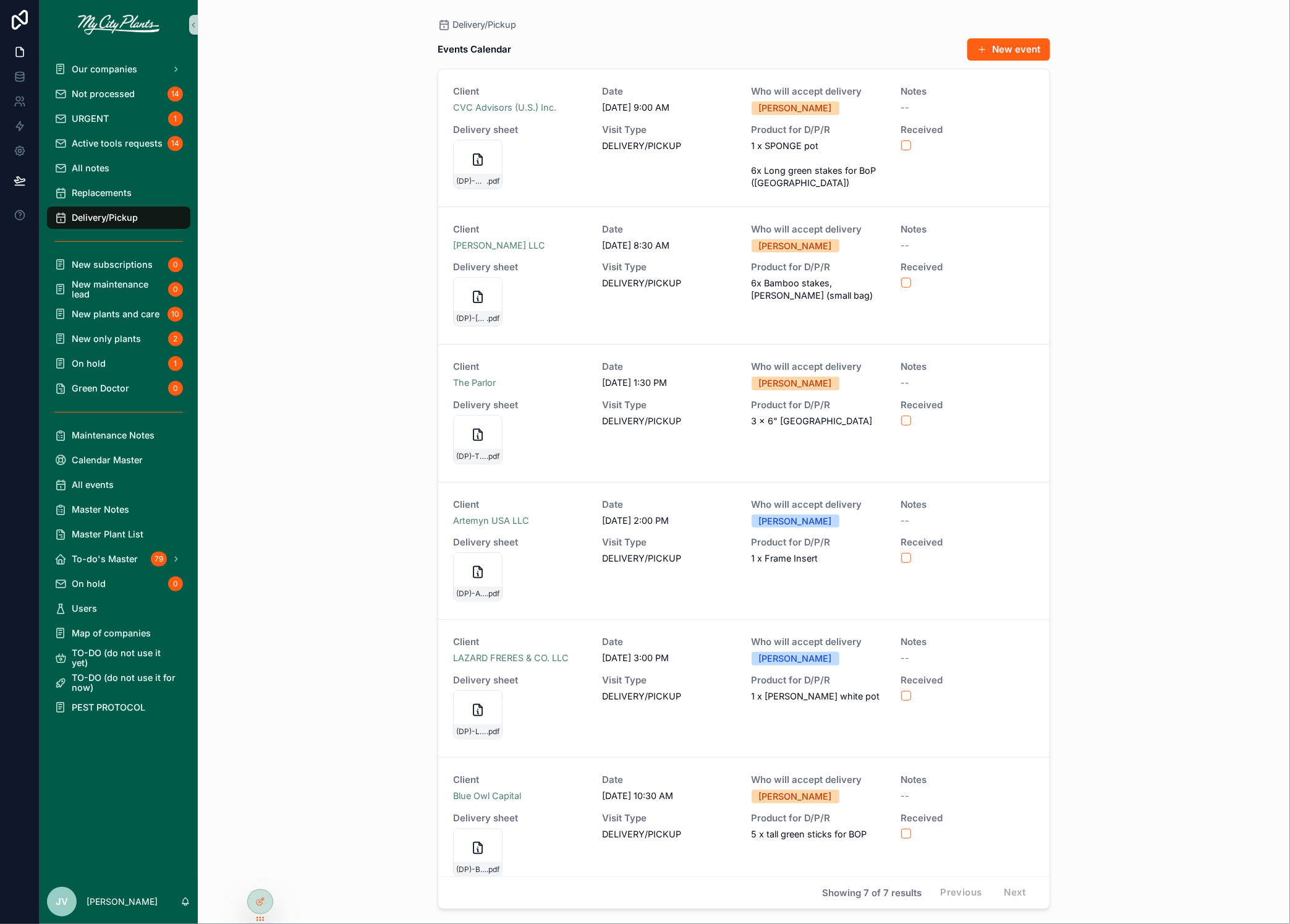
click at [107, 221] on span "Delivery/Pickup" at bounding box center [105, 218] width 66 height 10
click at [473, 290] on icon "scrollable content" at bounding box center [478, 296] width 15 height 15
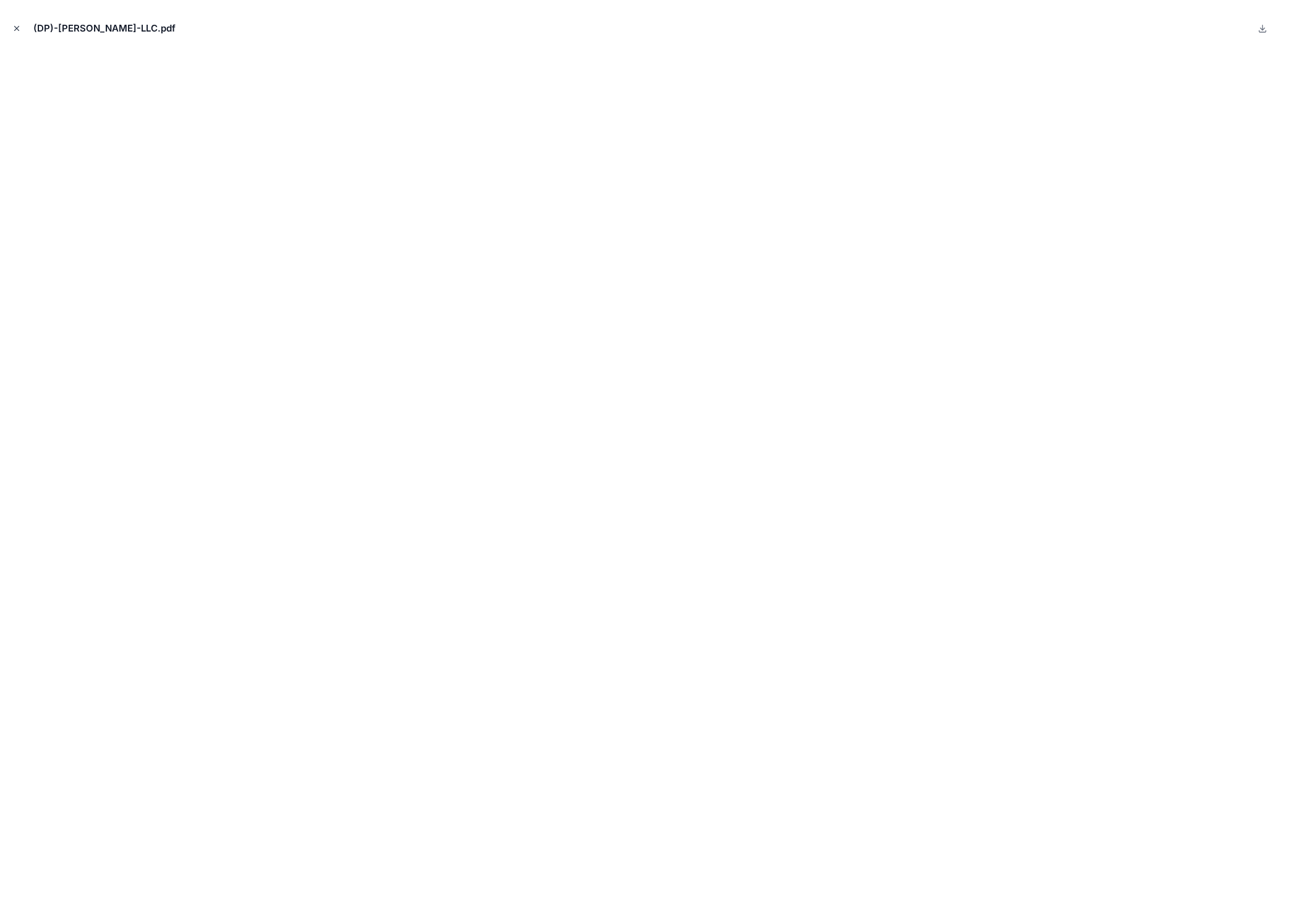
click at [17, 24] on icon "Close modal" at bounding box center [16, 28] width 9 height 9
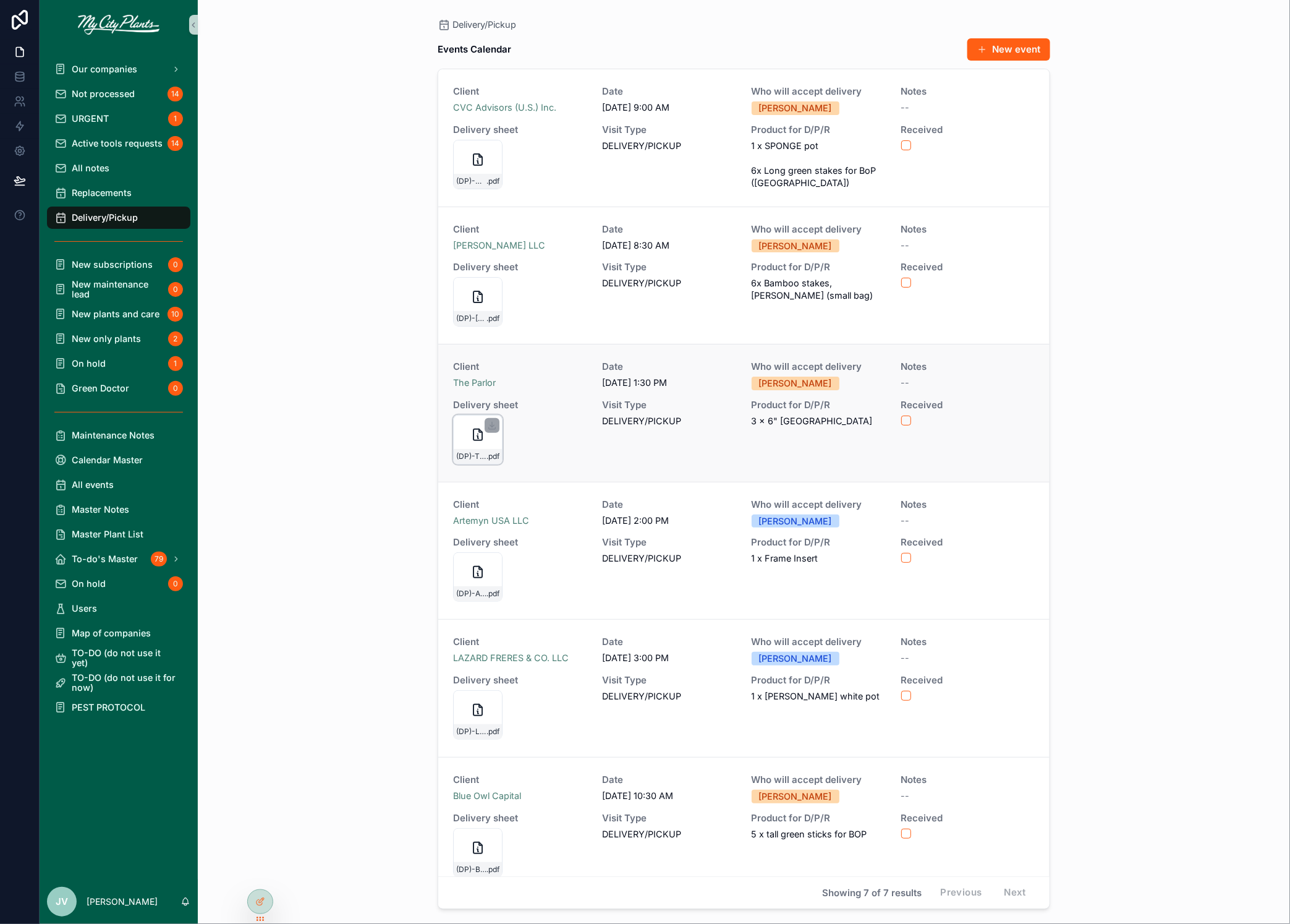
click at [479, 435] on icon "scrollable content" at bounding box center [478, 434] width 15 height 15
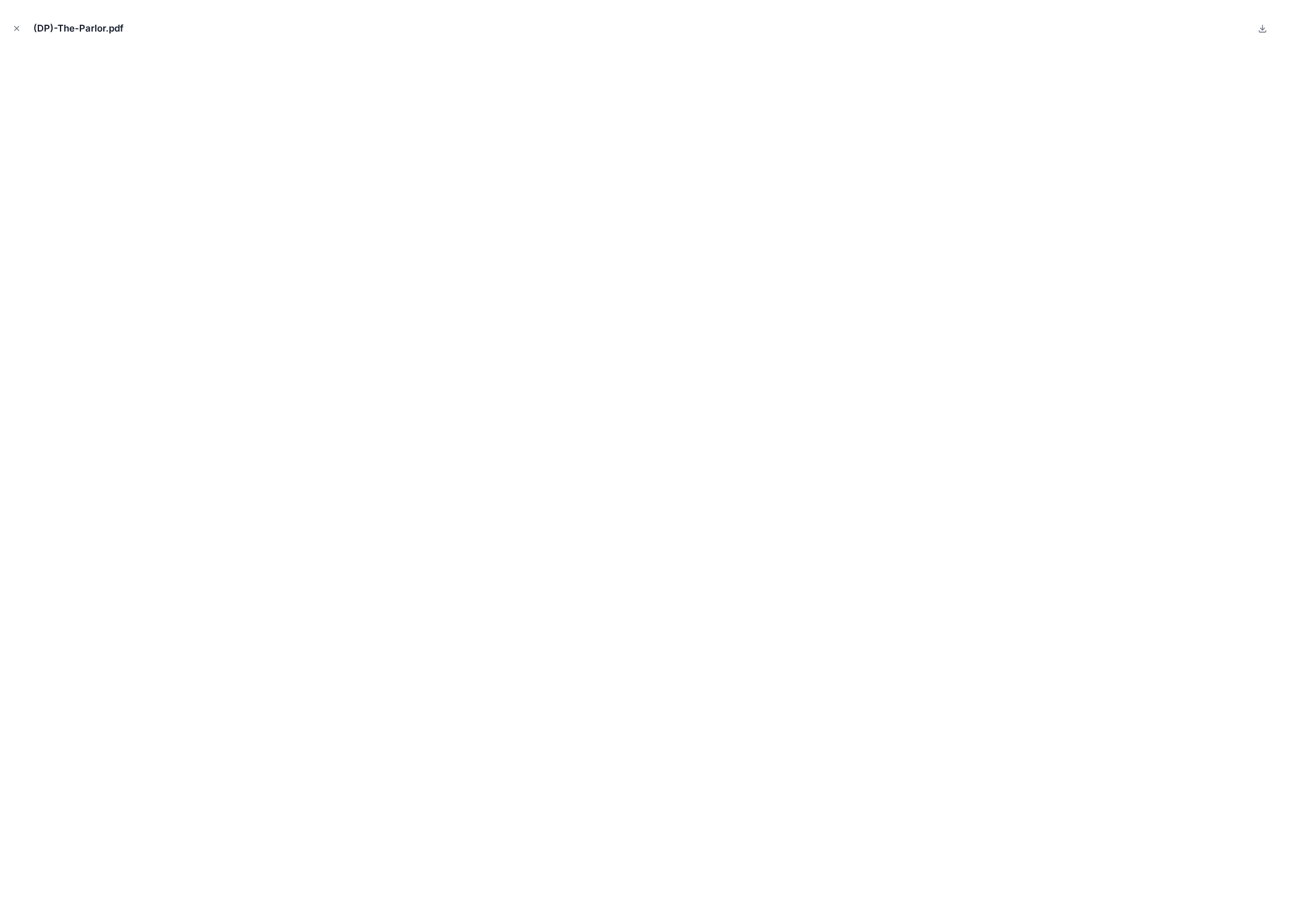
click at [15, 27] on icon "Close modal" at bounding box center [17, 29] width 4 height 4
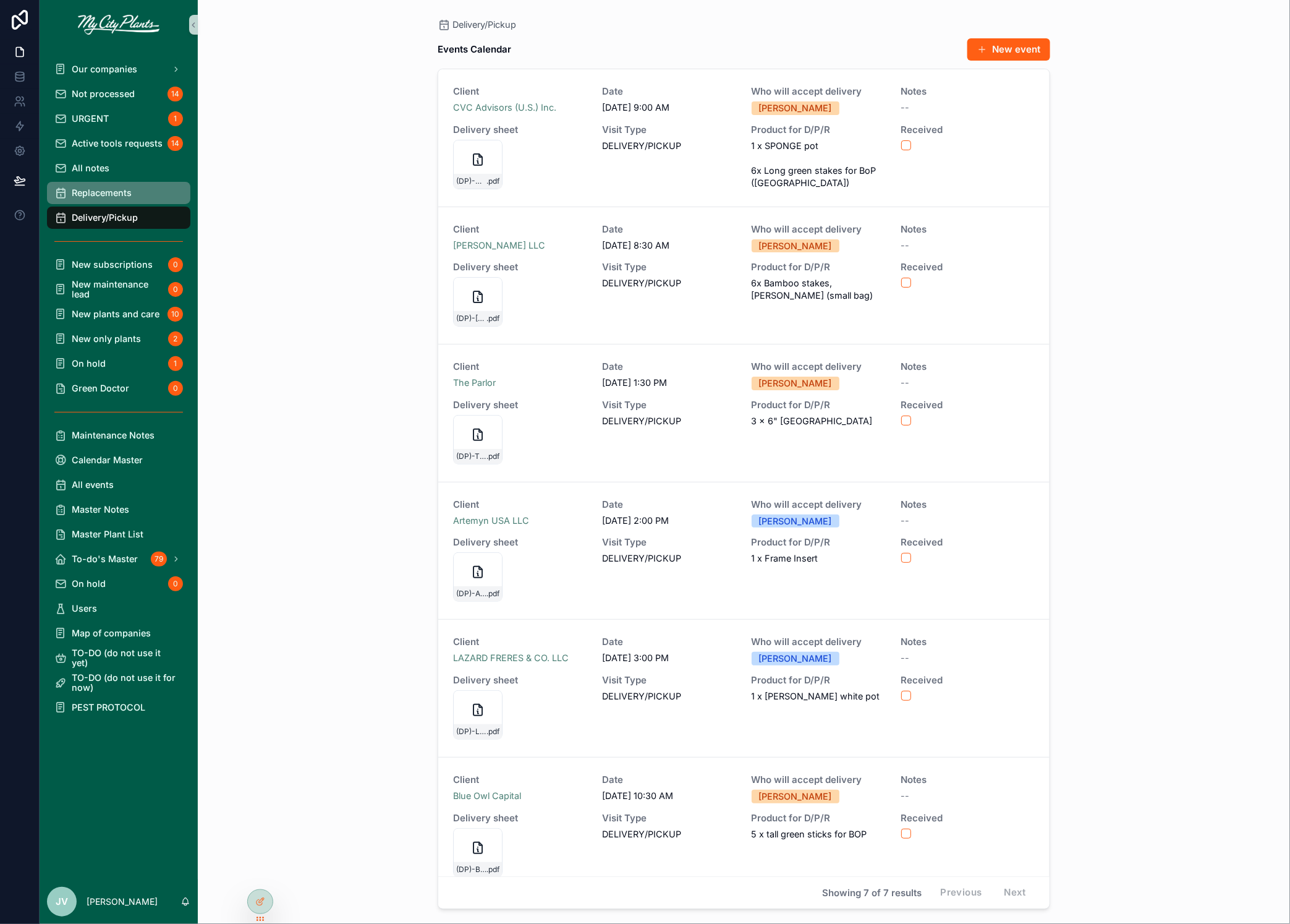
click at [108, 195] on span "Replacements" at bounding box center [102, 193] width 60 height 10
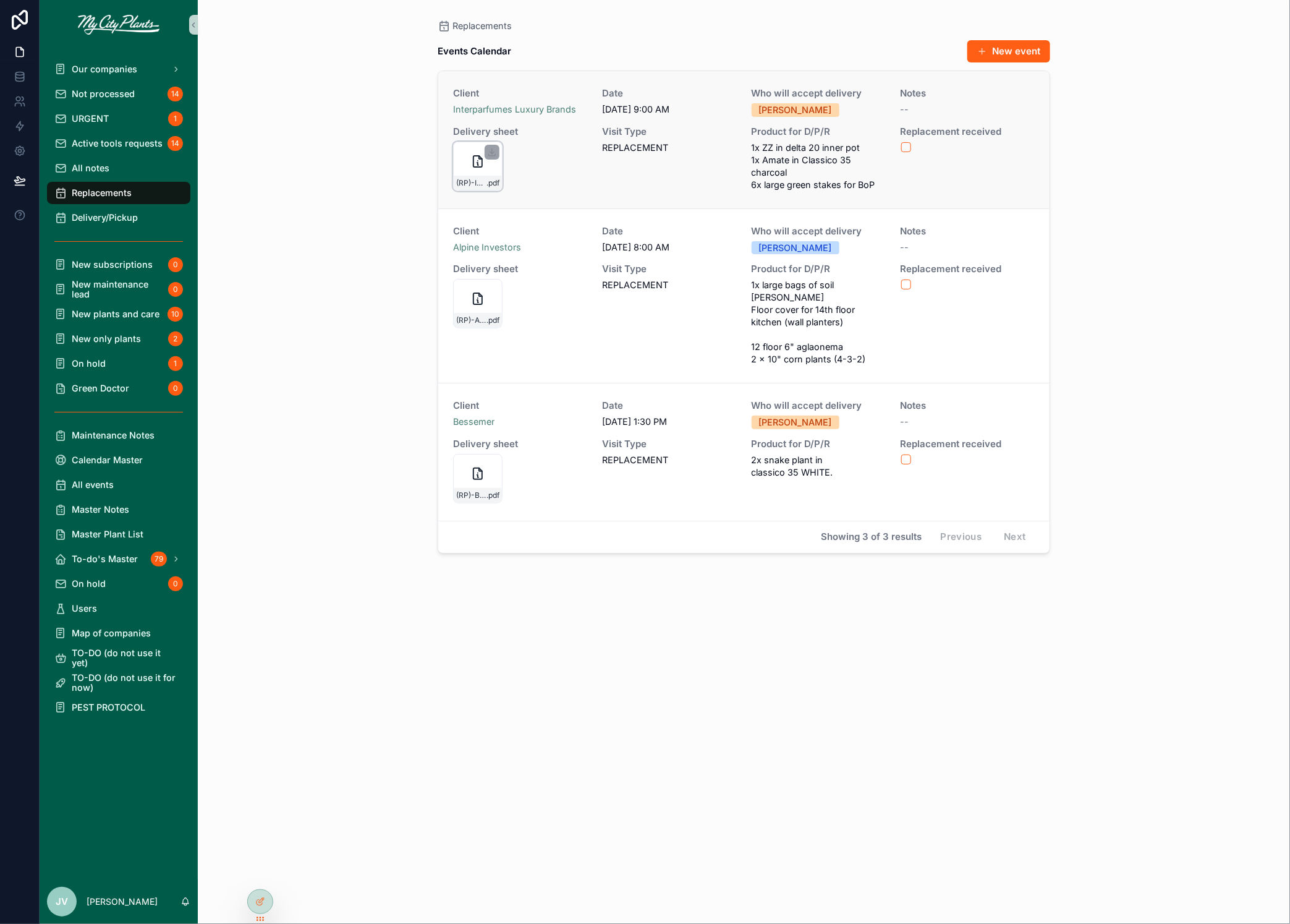
click at [466, 157] on div "(RP)-Interparfumes-Luxury-Brands .pdf" at bounding box center [478, 167] width 50 height 50
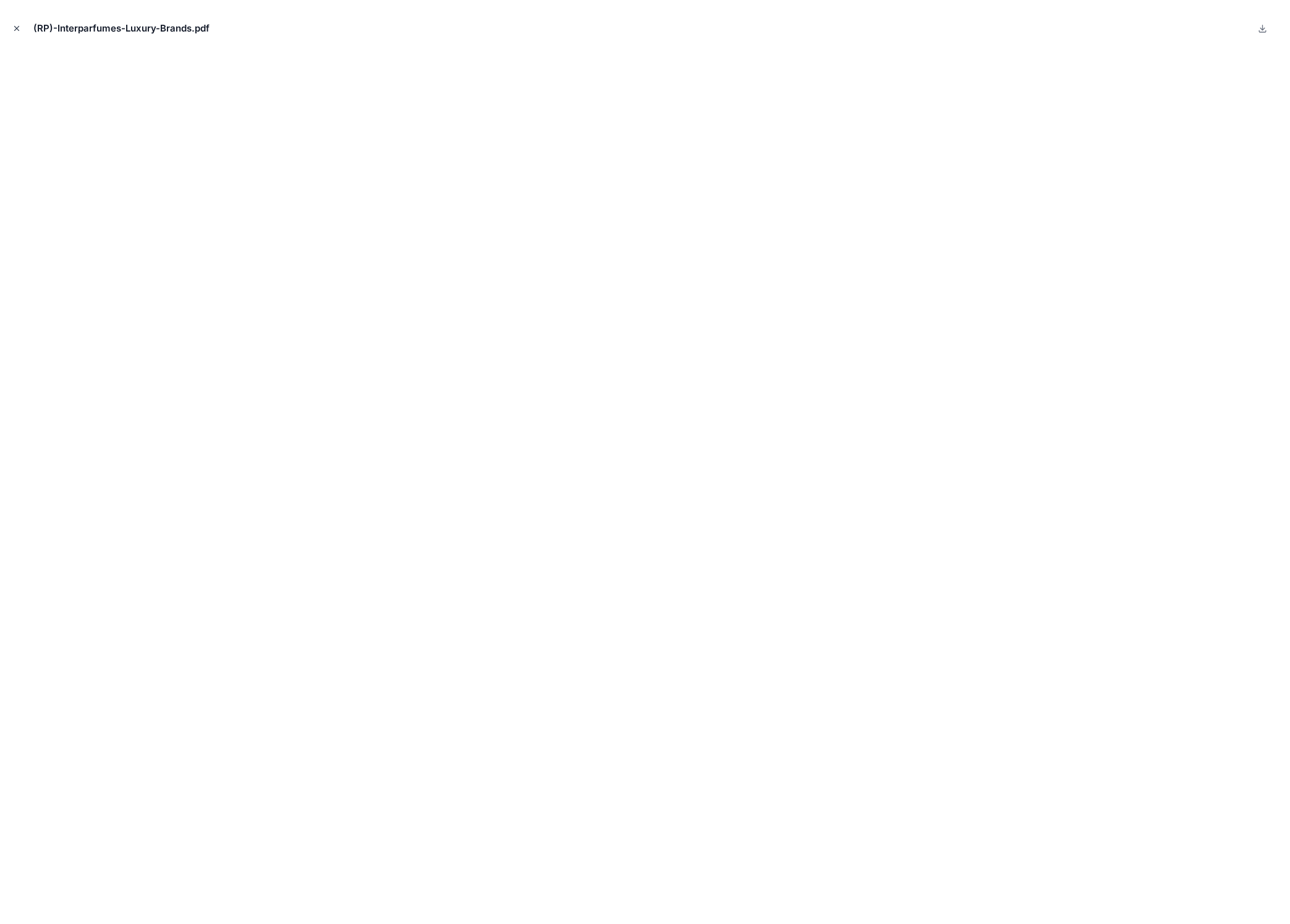
click at [18, 27] on icon "Close modal" at bounding box center [17, 29] width 4 height 4
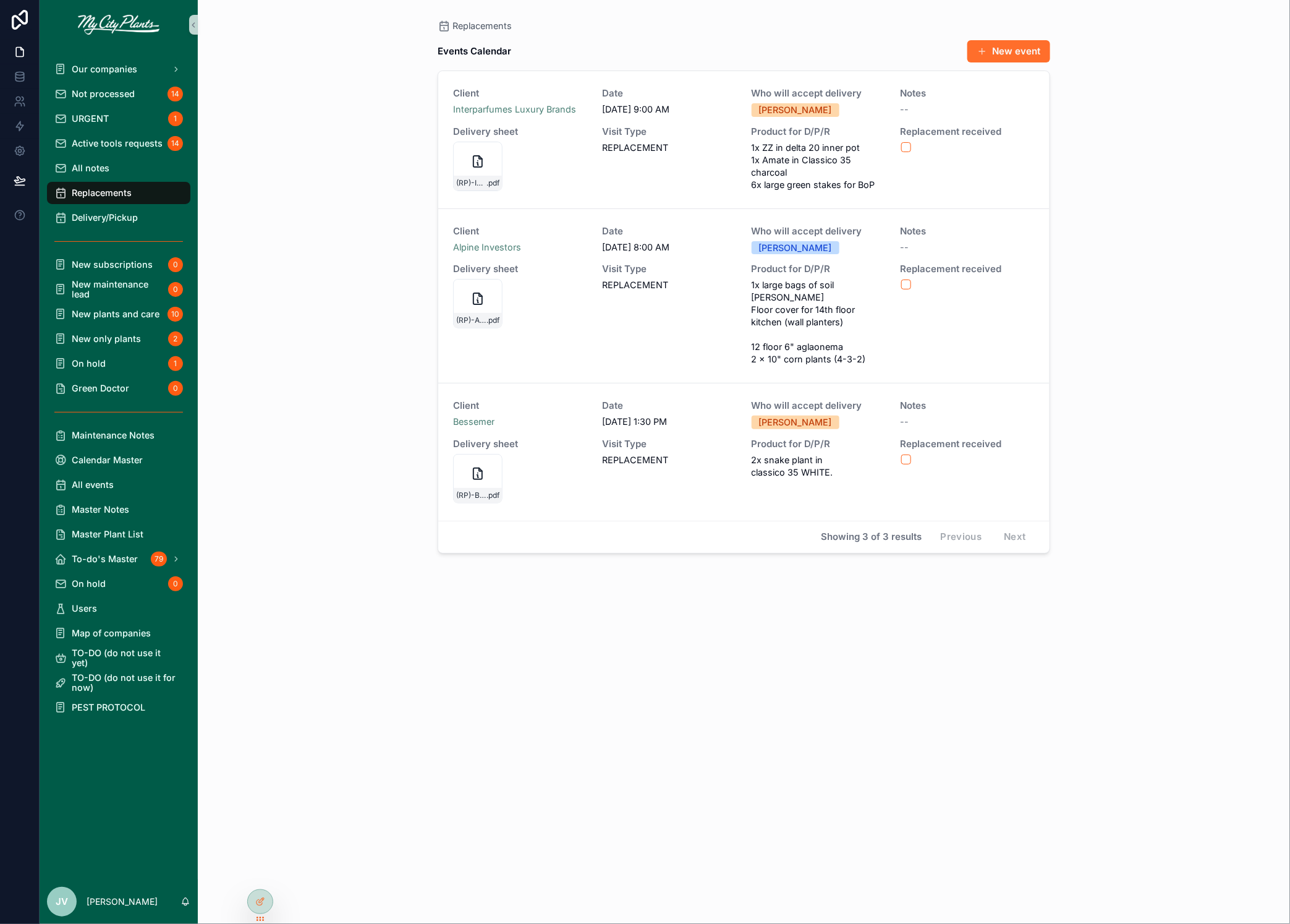
click at [1014, 51] on button "New event" at bounding box center [1009, 51] width 83 height 22
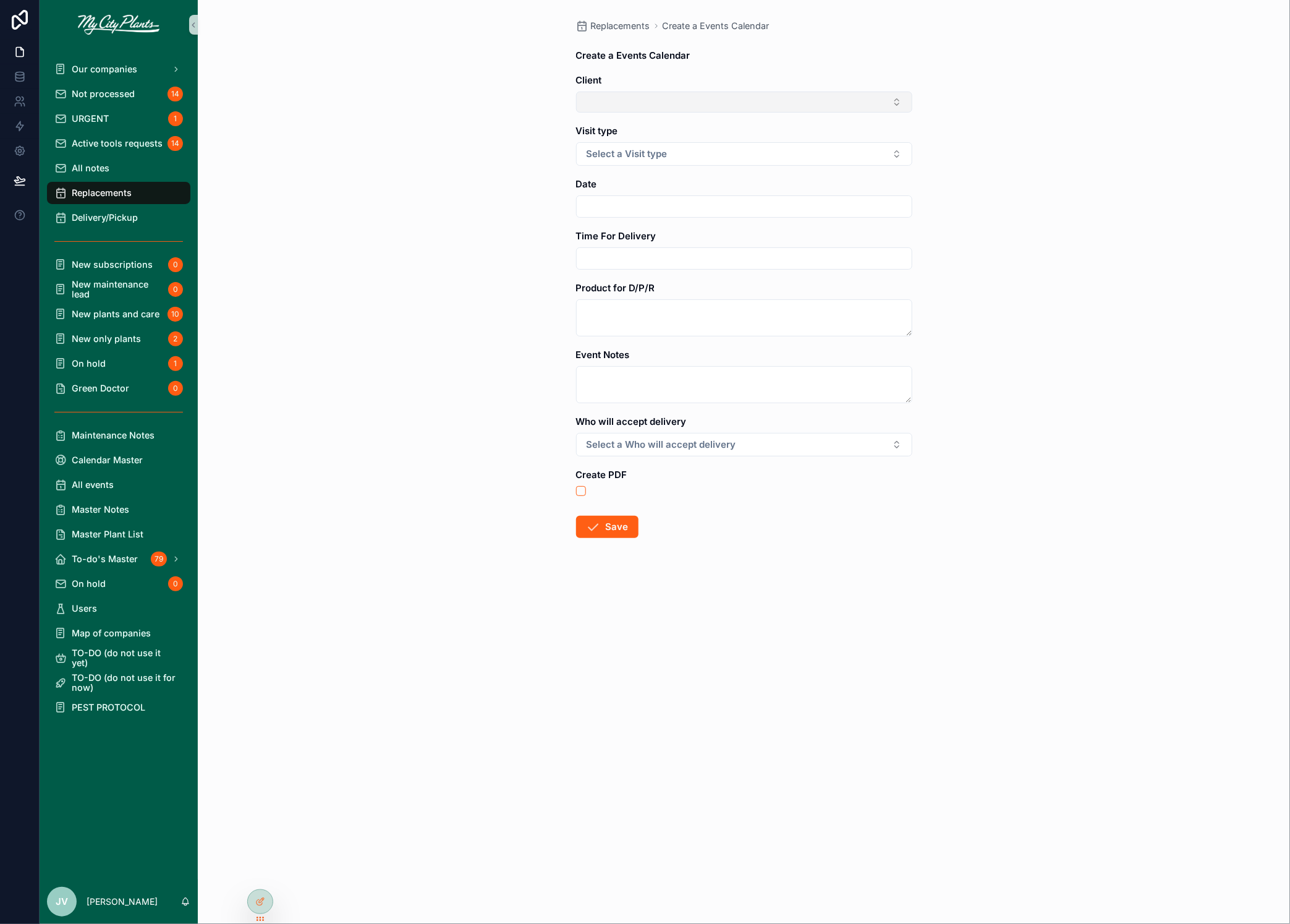
click at [887, 102] on button "Select Button" at bounding box center [743, 102] width 336 height 21
type input "***"
click at [683, 148] on div "Applied Underwriters" at bounding box center [744, 151] width 330 height 20
click at [97, 90] on span "Not processed" at bounding box center [103, 94] width 63 height 10
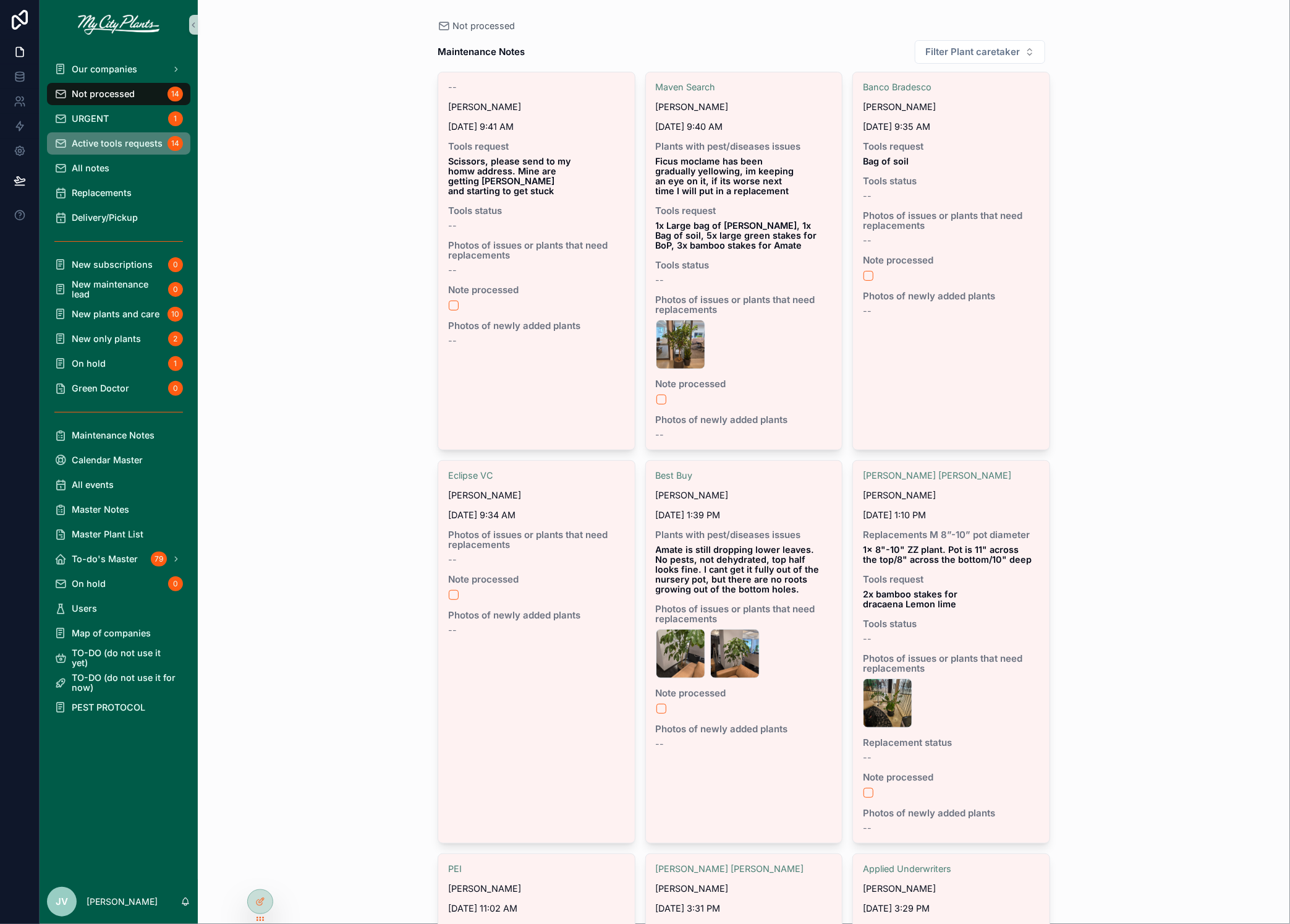
click at [107, 141] on span "Active tools requests" at bounding box center [117, 144] width 91 height 10
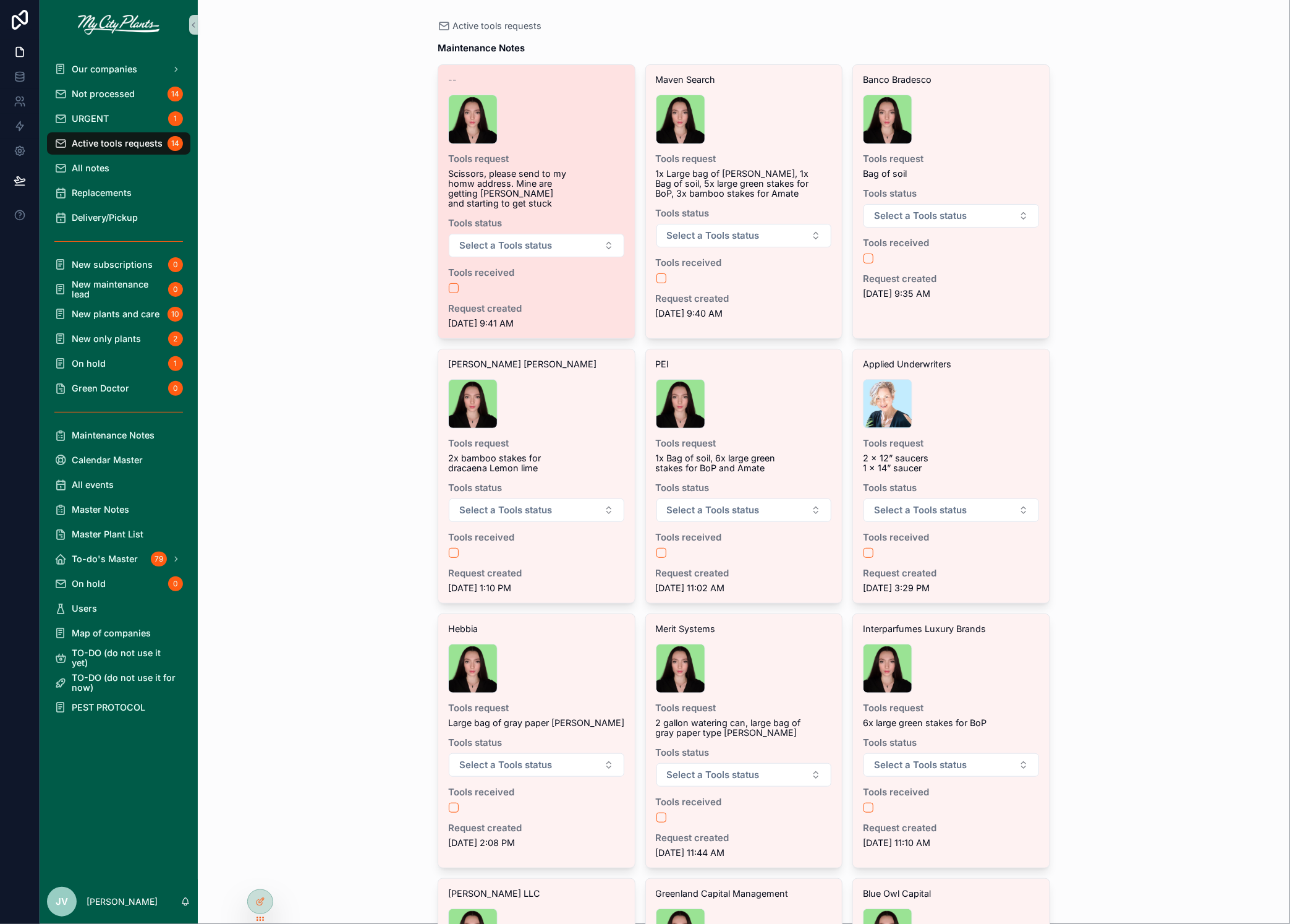
click at [583, 283] on div "-- rachel .jpg Tools request Scissors, please send to my homw address. Mine are…" at bounding box center [536, 202] width 197 height 273
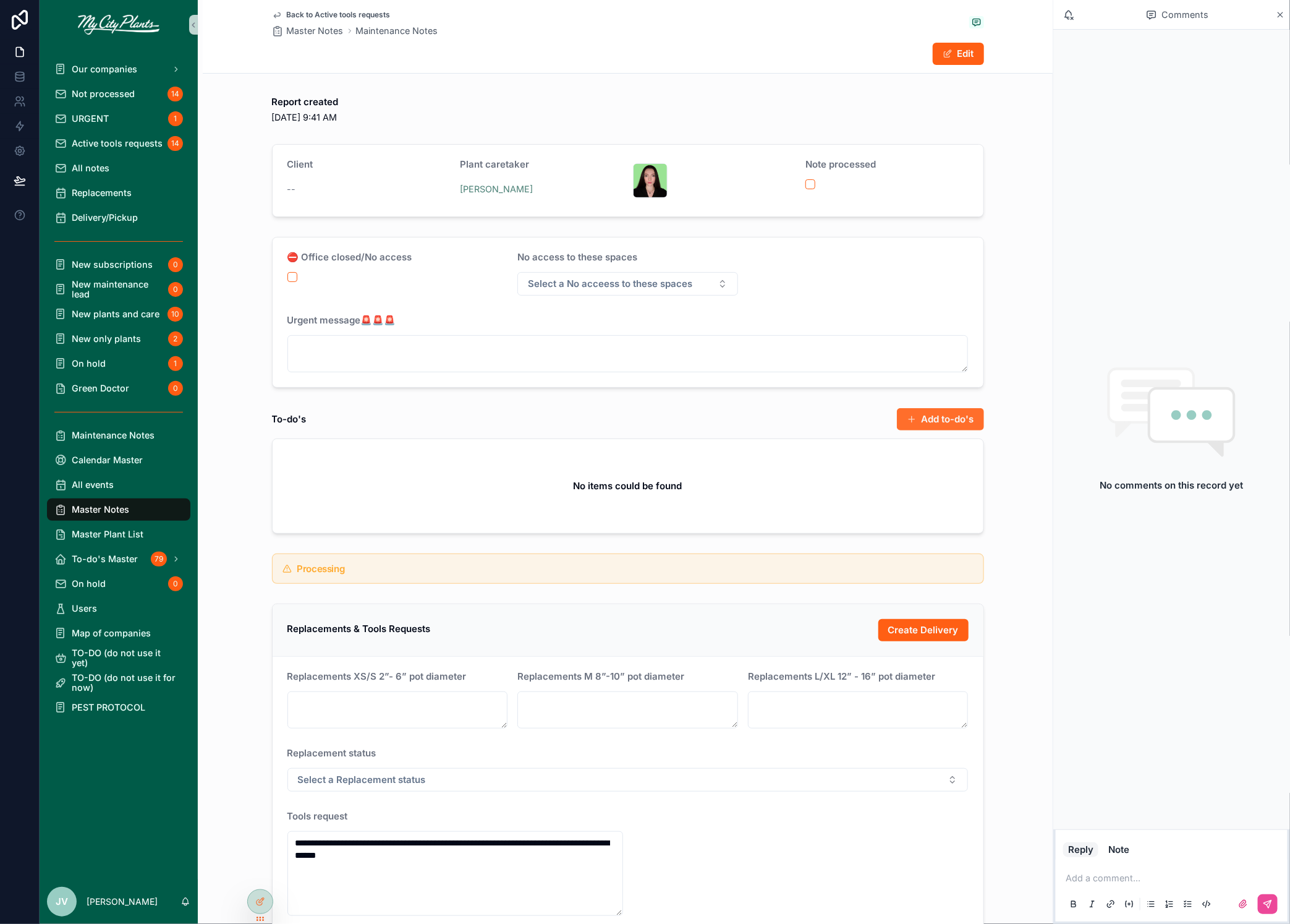
click at [931, 415] on button "Add to-do's" at bounding box center [940, 419] width 87 height 22
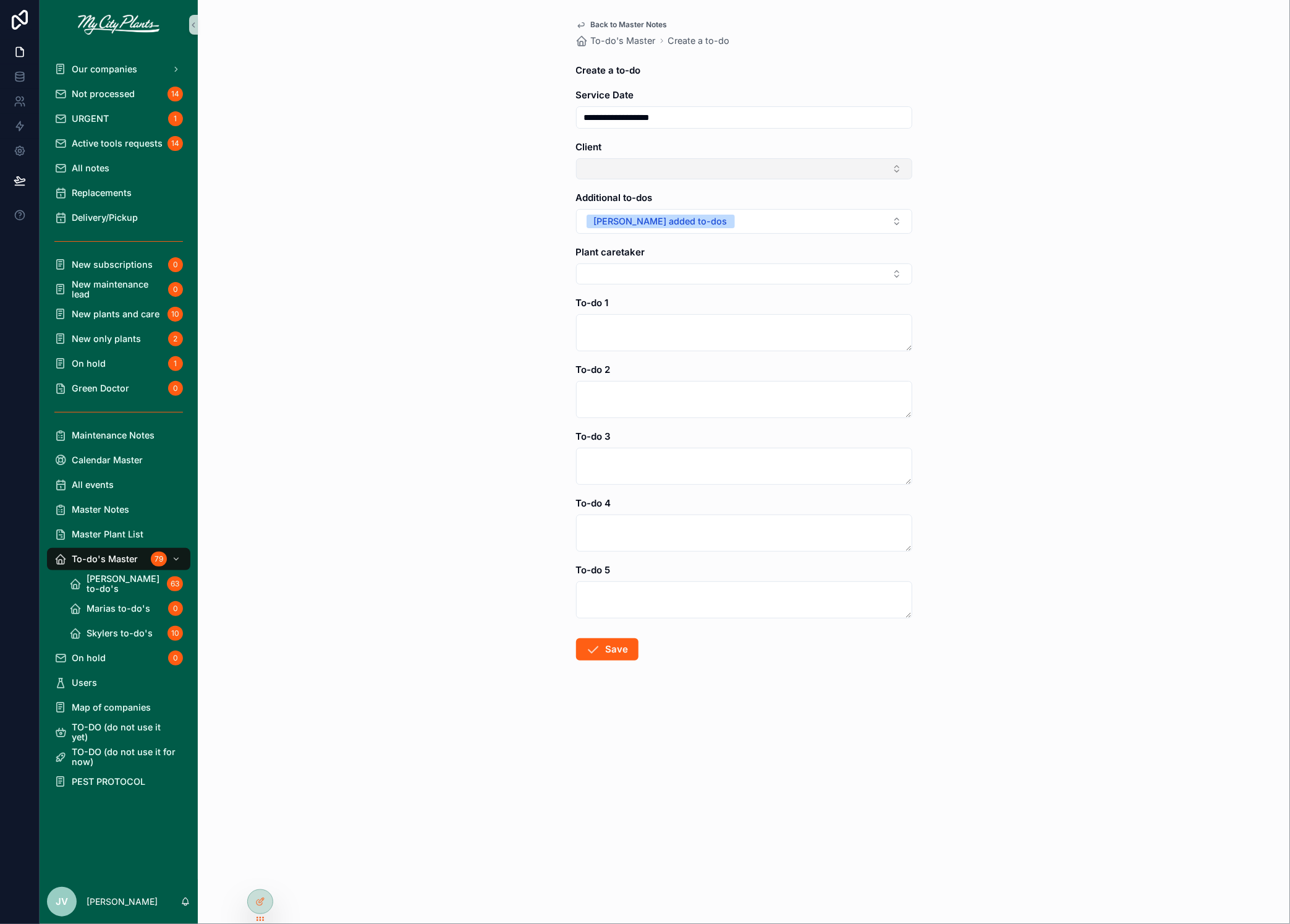
click at [685, 170] on button "Select Button" at bounding box center [743, 169] width 336 height 21
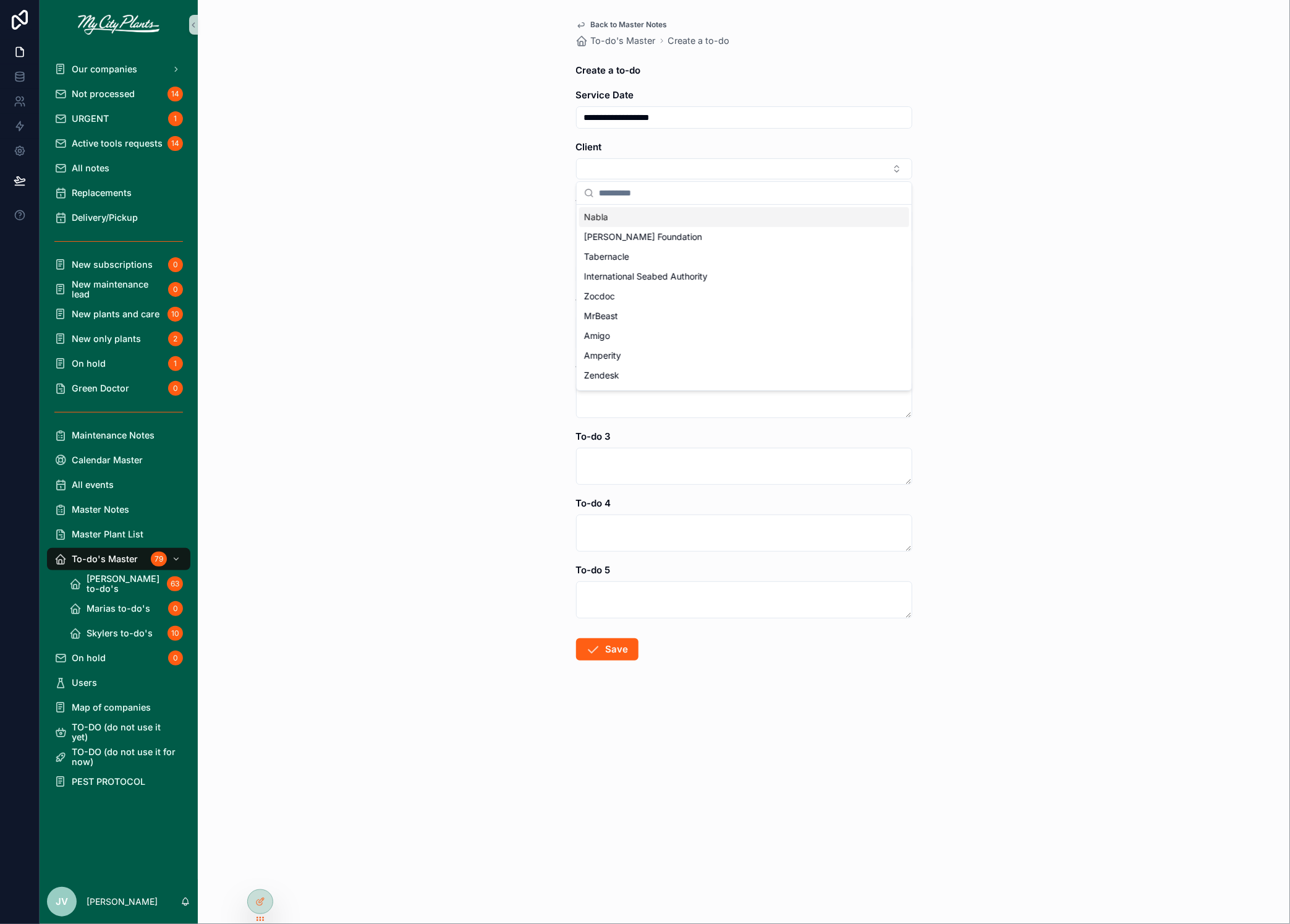
click at [974, 219] on div "**********" at bounding box center [743, 462] width 1092 height 924
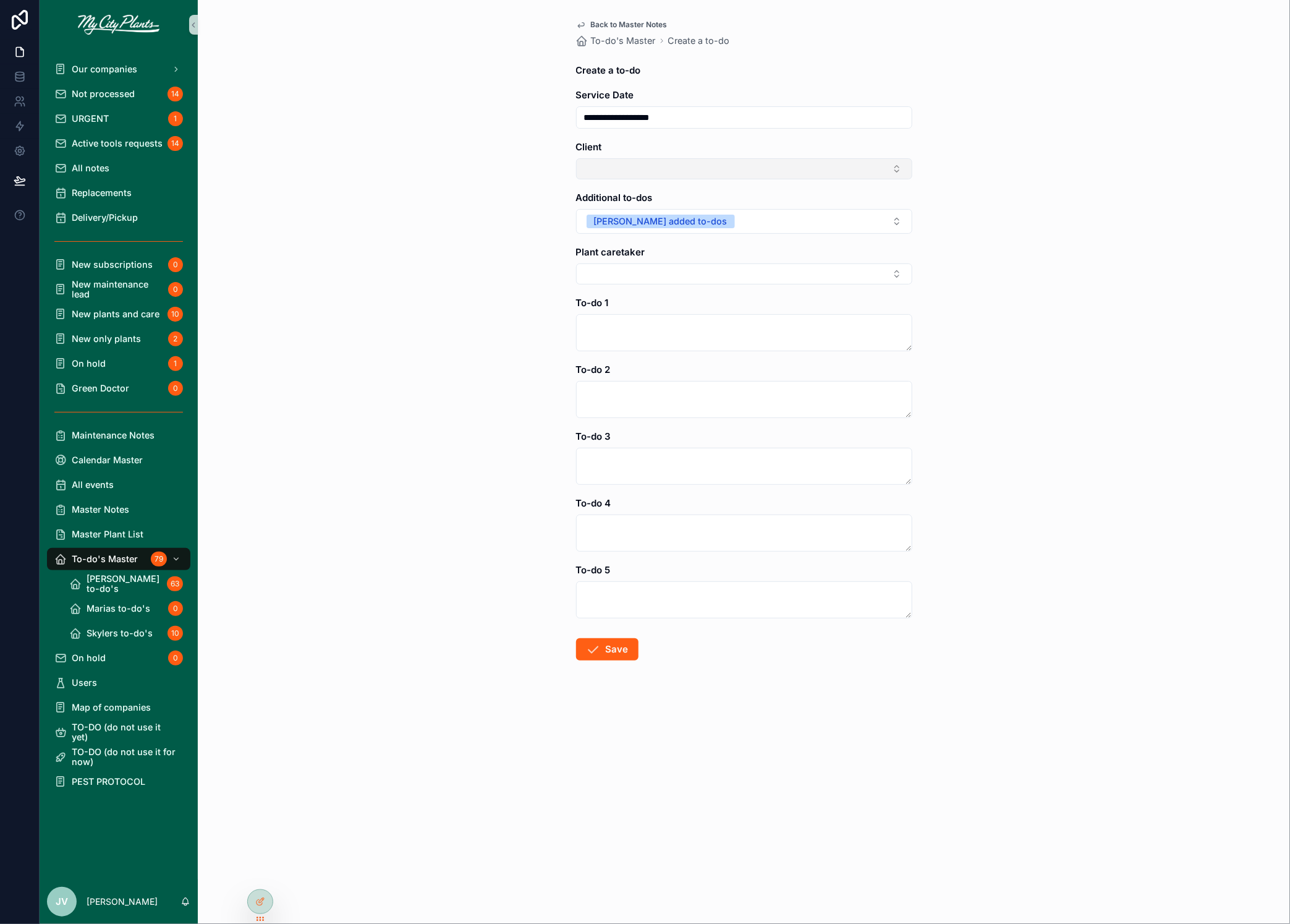
click at [724, 177] on button "Select Button" at bounding box center [743, 169] width 336 height 21
type input "***"
click at [650, 273] on button "Select Button" at bounding box center [743, 273] width 336 height 21
type input "***"
click at [78, 60] on div "Our companies" at bounding box center [119, 69] width 129 height 20
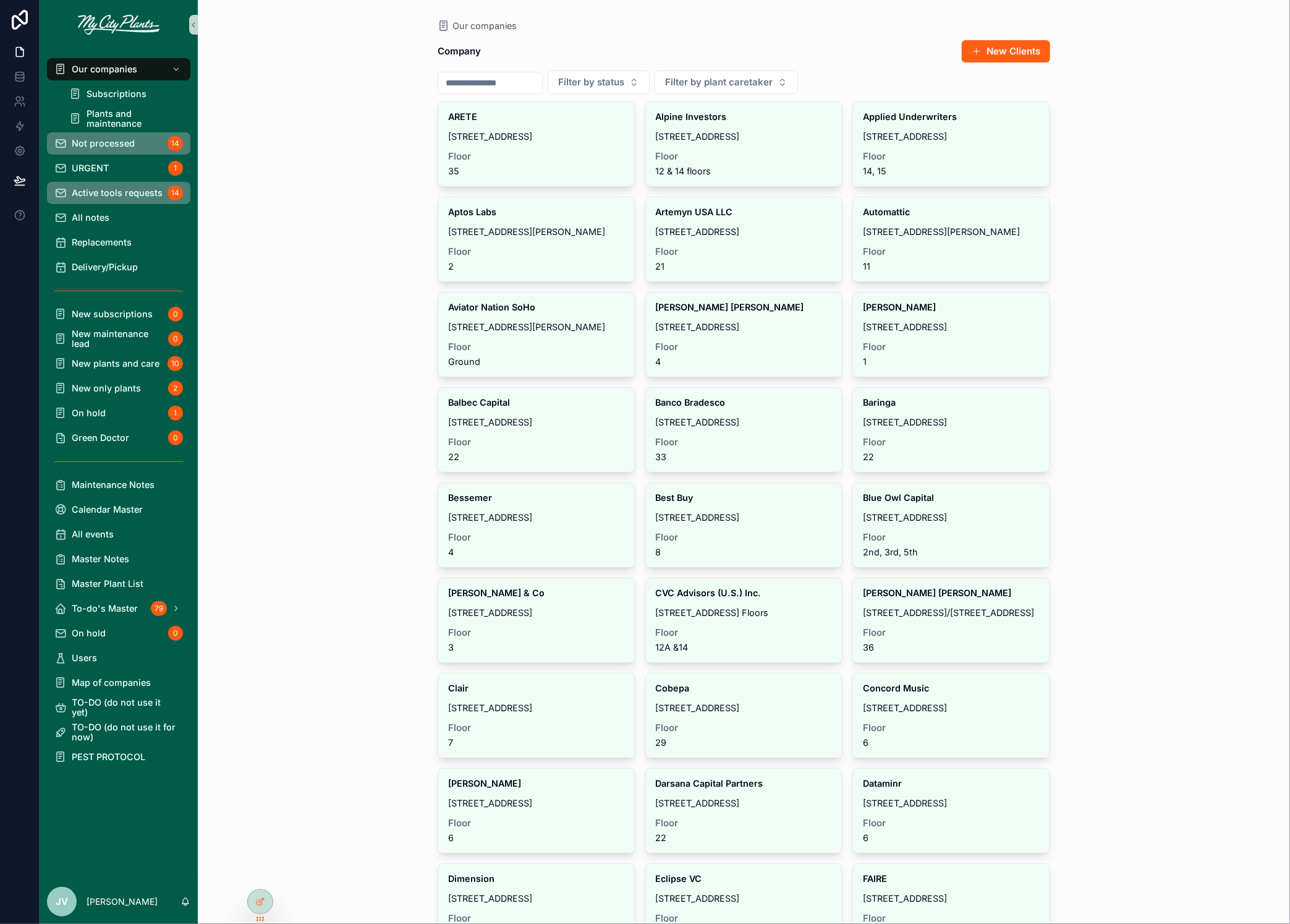
click at [100, 138] on div "Not processed 14" at bounding box center [119, 144] width 129 height 20
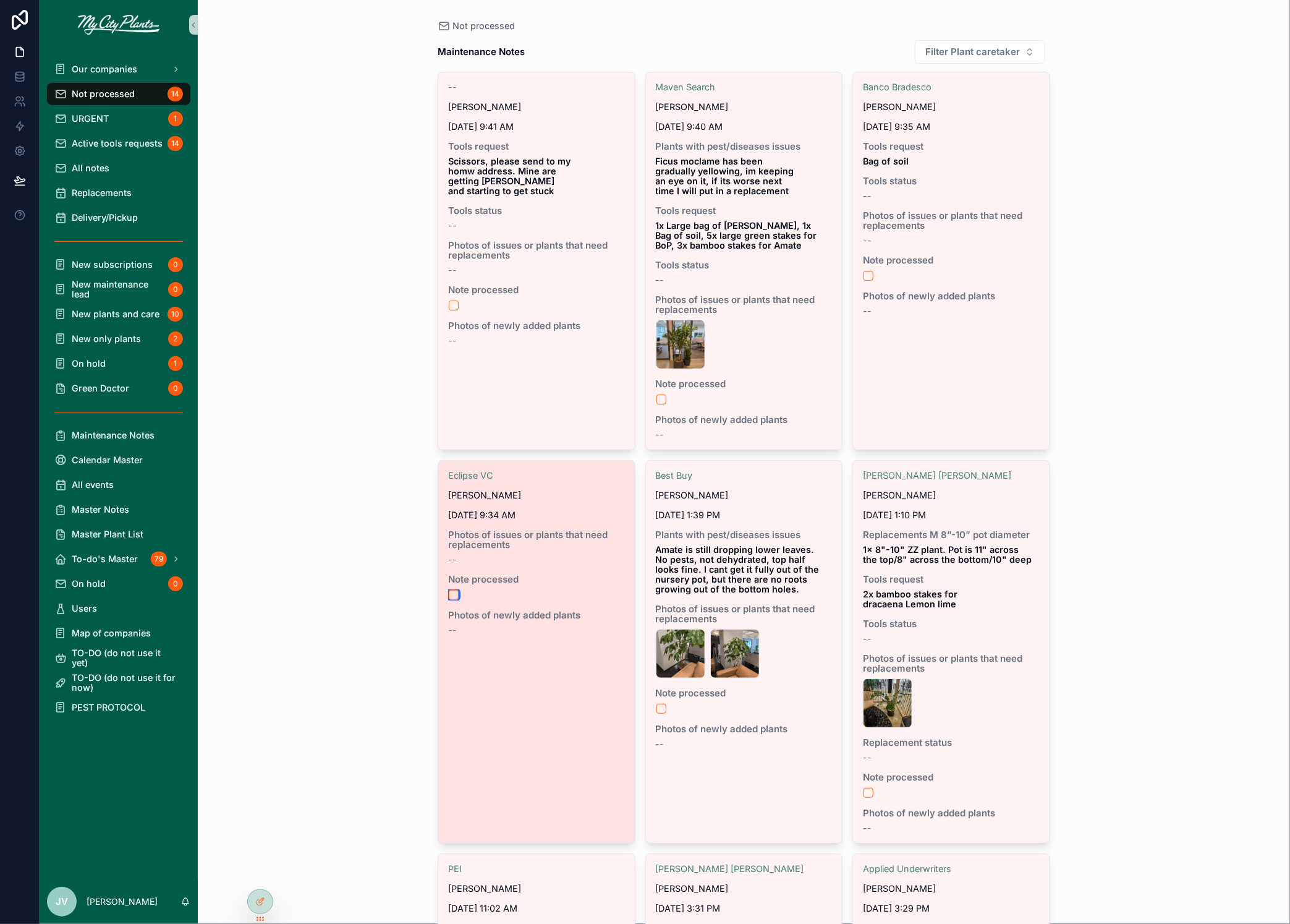
click at [453, 593] on button "scrollable content" at bounding box center [454, 595] width 10 height 10
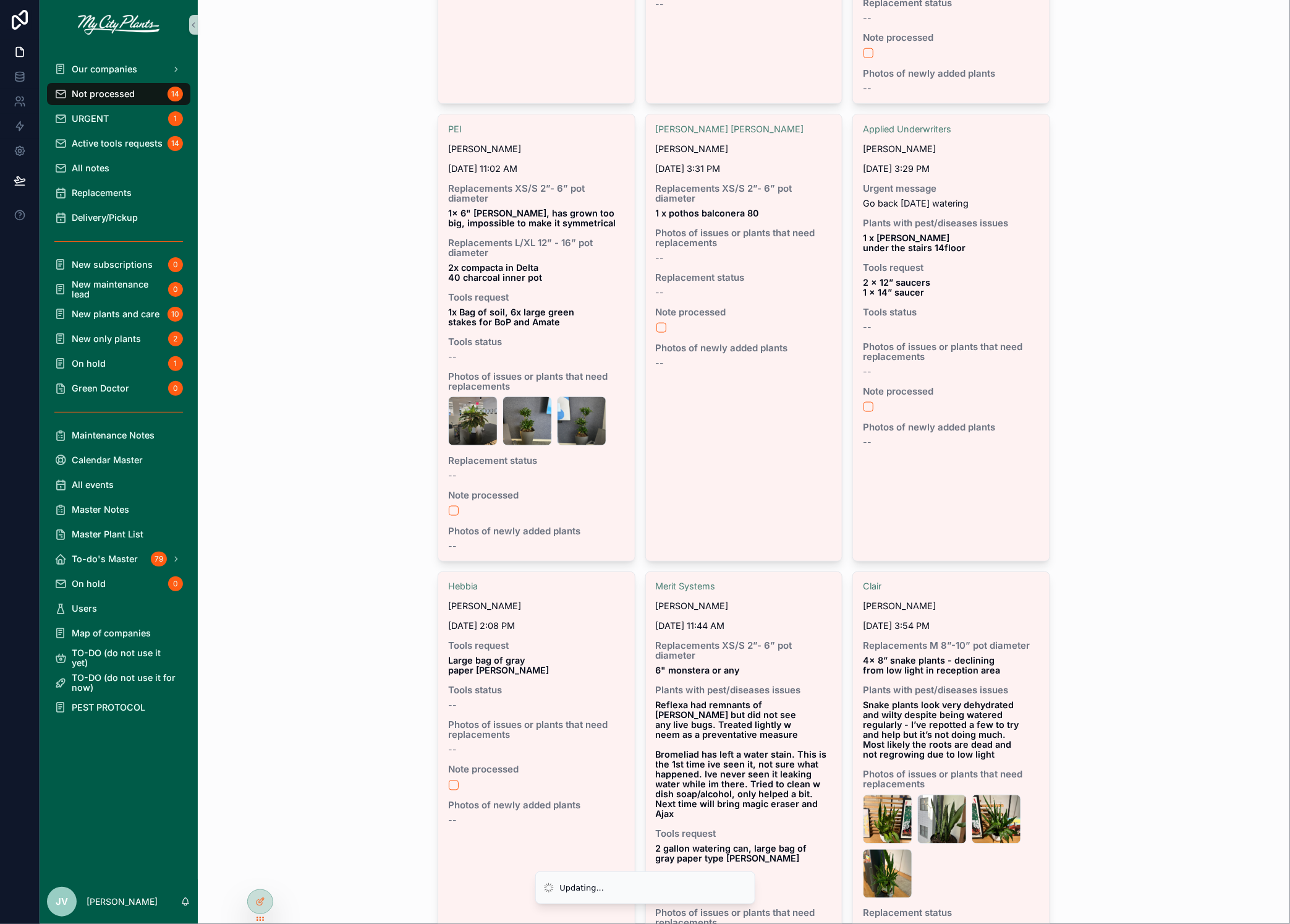
scroll to position [742, 0]
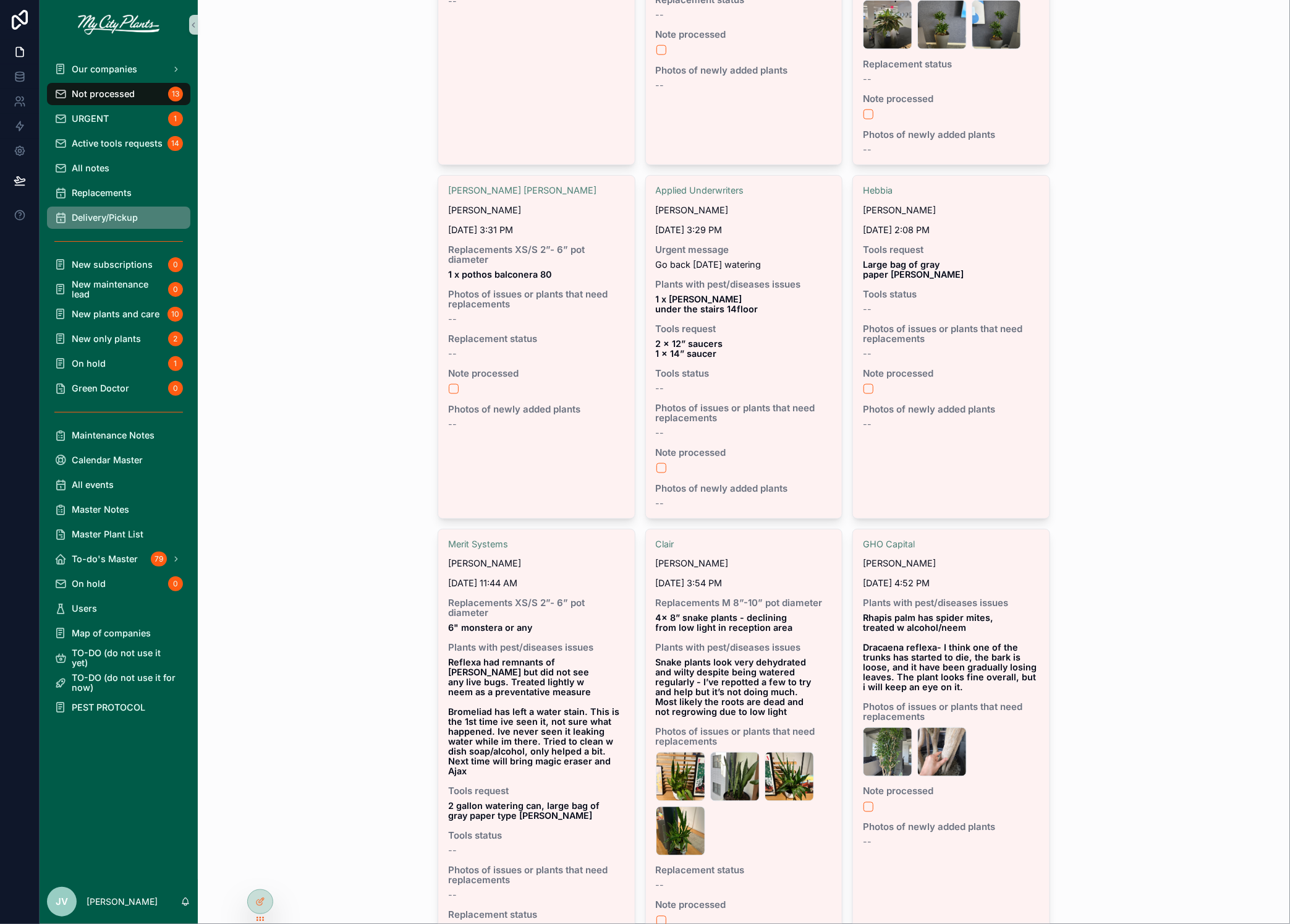
click at [105, 212] on div "Delivery/Pickup" at bounding box center [119, 218] width 129 height 20
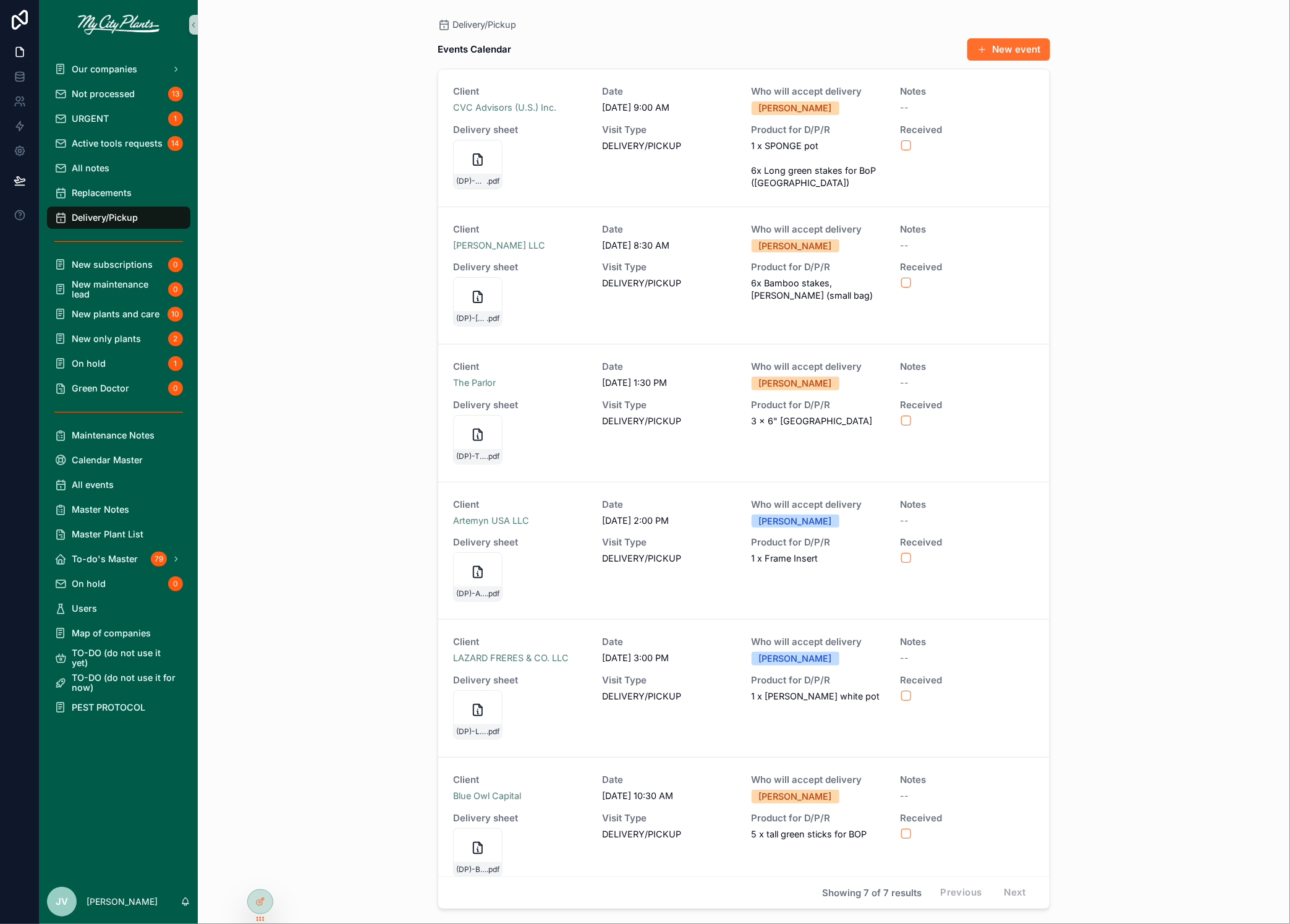
click at [1005, 45] on button "New event" at bounding box center [1009, 49] width 83 height 22
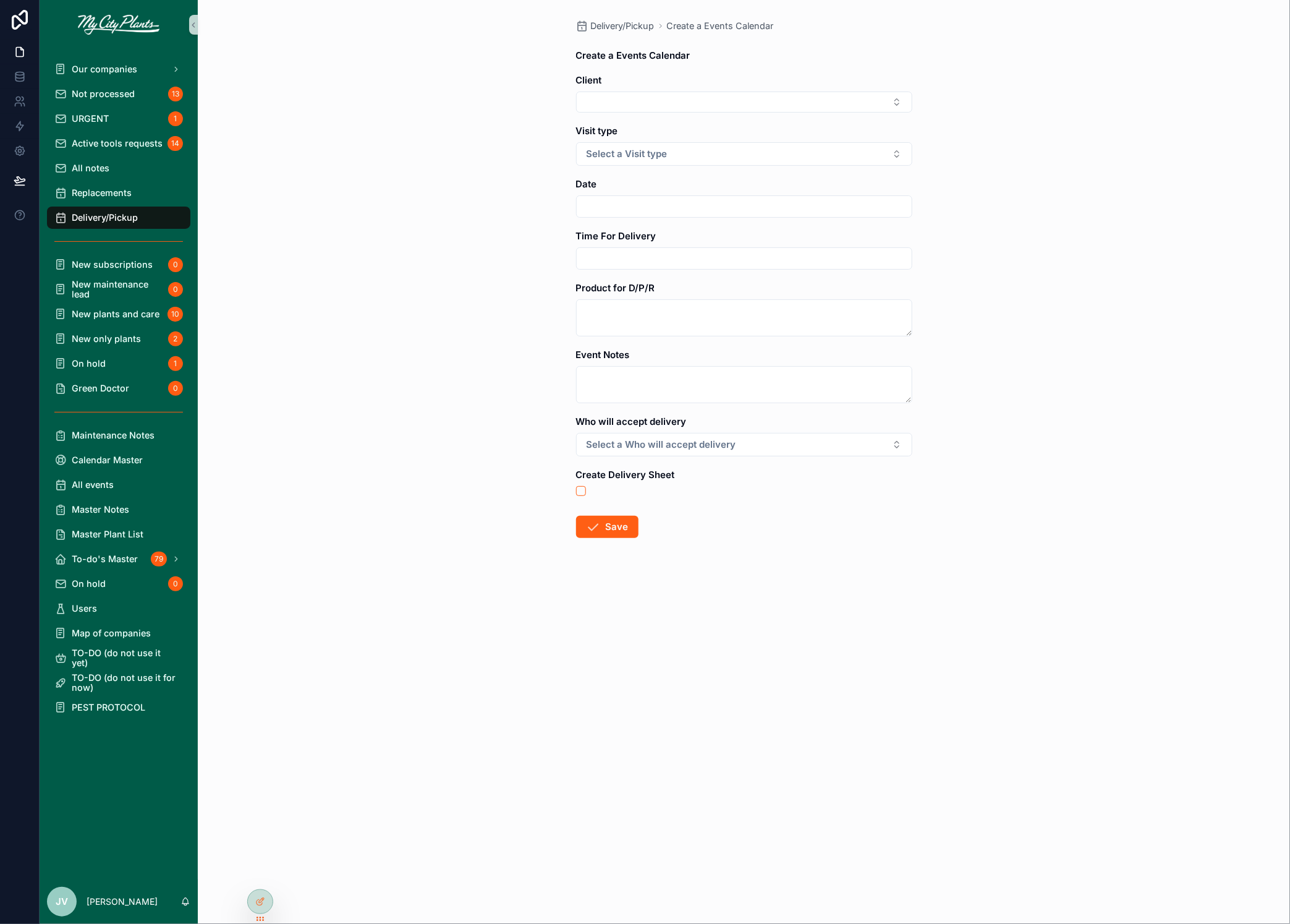
click at [707, 200] on input "scrollable content" at bounding box center [744, 206] width 335 height 17
click at [695, 387] on button "22" at bounding box center [699, 390] width 22 height 22
drag, startPoint x: 714, startPoint y: 454, endPoint x: 703, endPoint y: 447, distance: 13.0
click at [714, 454] on input "**" at bounding box center [710, 456] width 29 height 17
click at [701, 500] on div "02" at bounding box center [710, 500] width 56 height 20
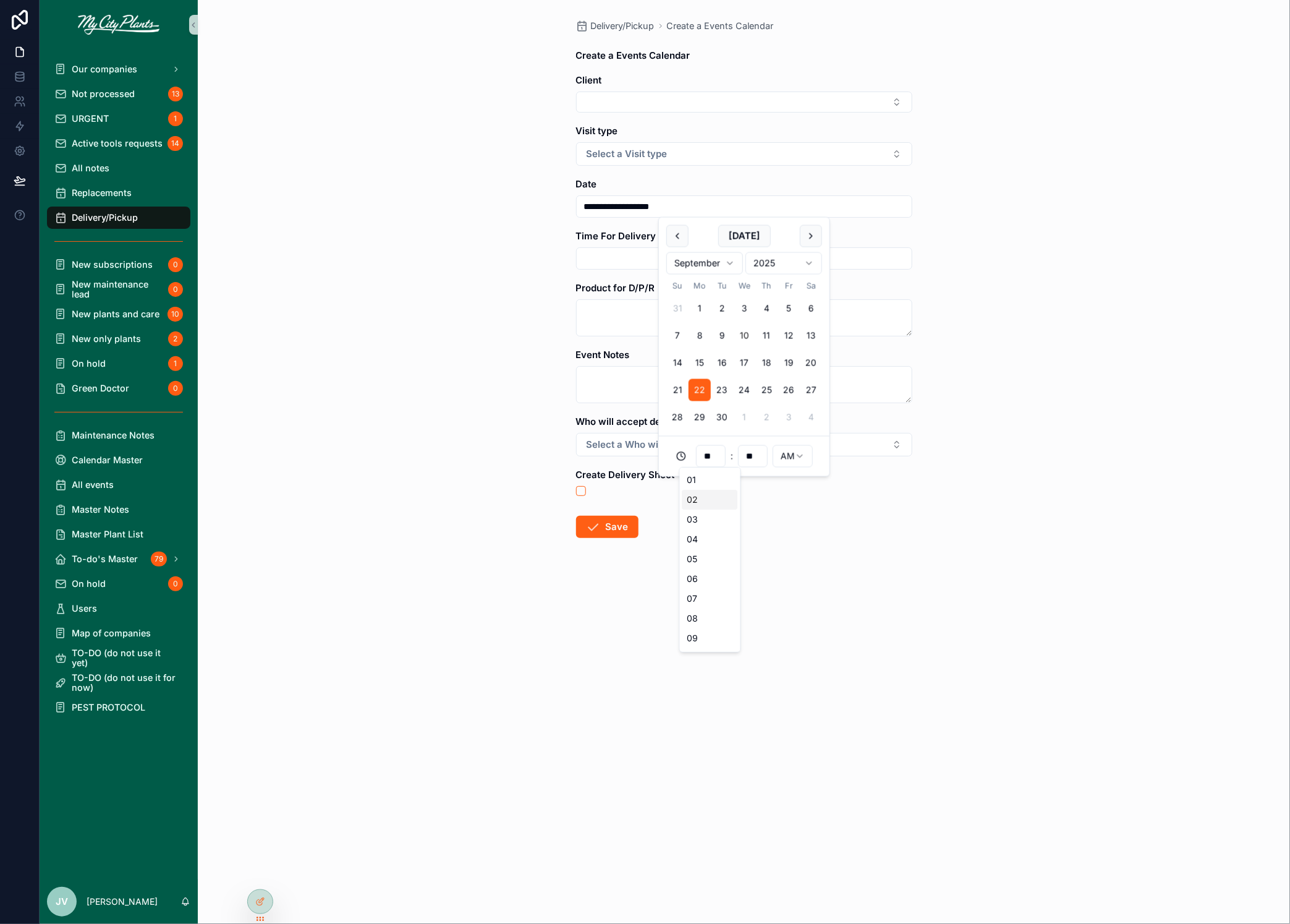
type input "**********"
type input "**"
click at [795, 454] on html "**********" at bounding box center [645, 462] width 1290 height 924
type input "**********"
click at [611, 254] on input "scrollable content" at bounding box center [744, 257] width 335 height 17
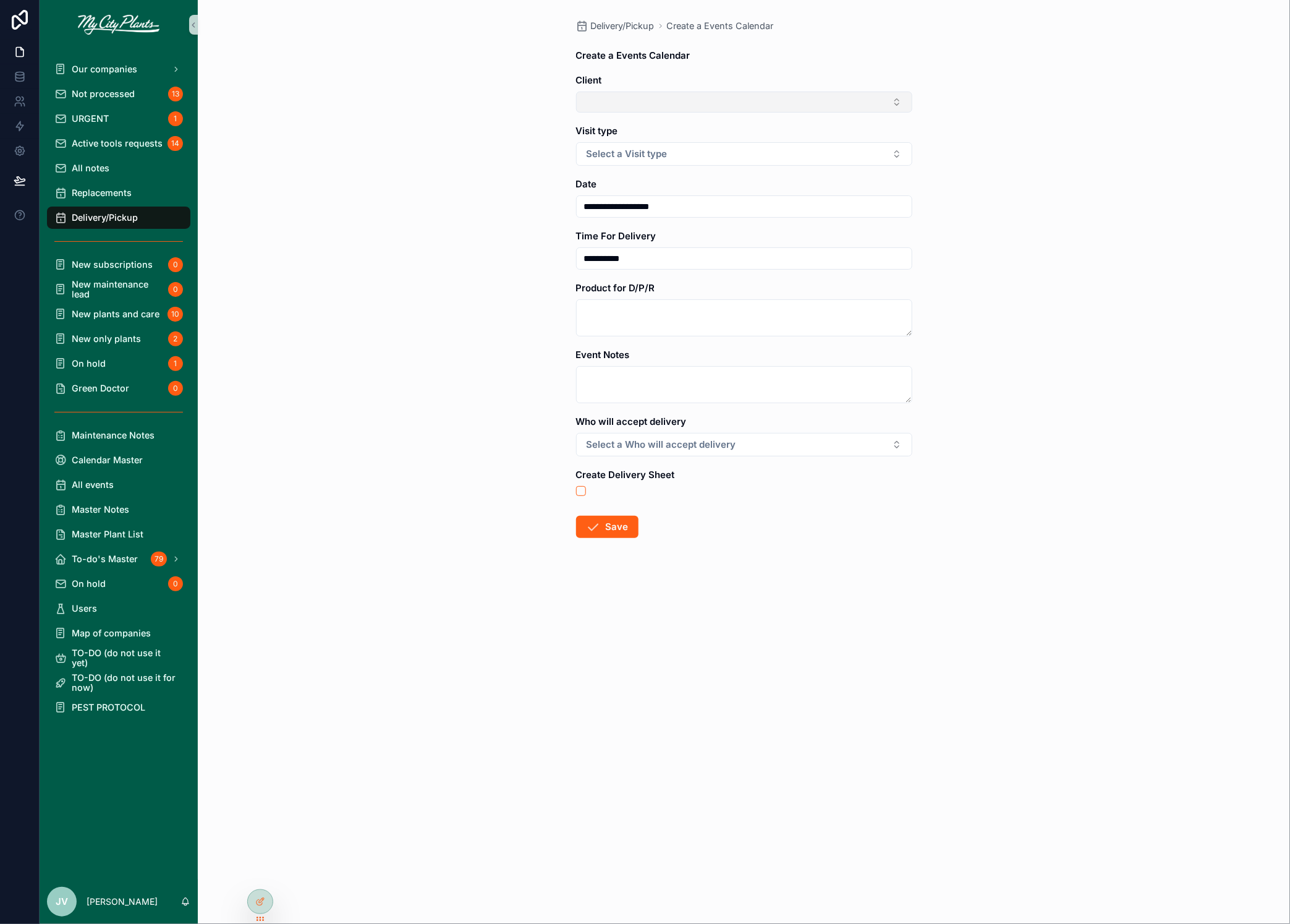
type input "**********"
click at [814, 109] on button "Select Button" at bounding box center [743, 102] width 336 height 21
type input "****"
click at [643, 149] on span "[PERSON_NAME] [PERSON_NAME]" at bounding box center [656, 150] width 145 height 12
click at [645, 159] on span "Select a Visit type" at bounding box center [627, 157] width 81 height 12
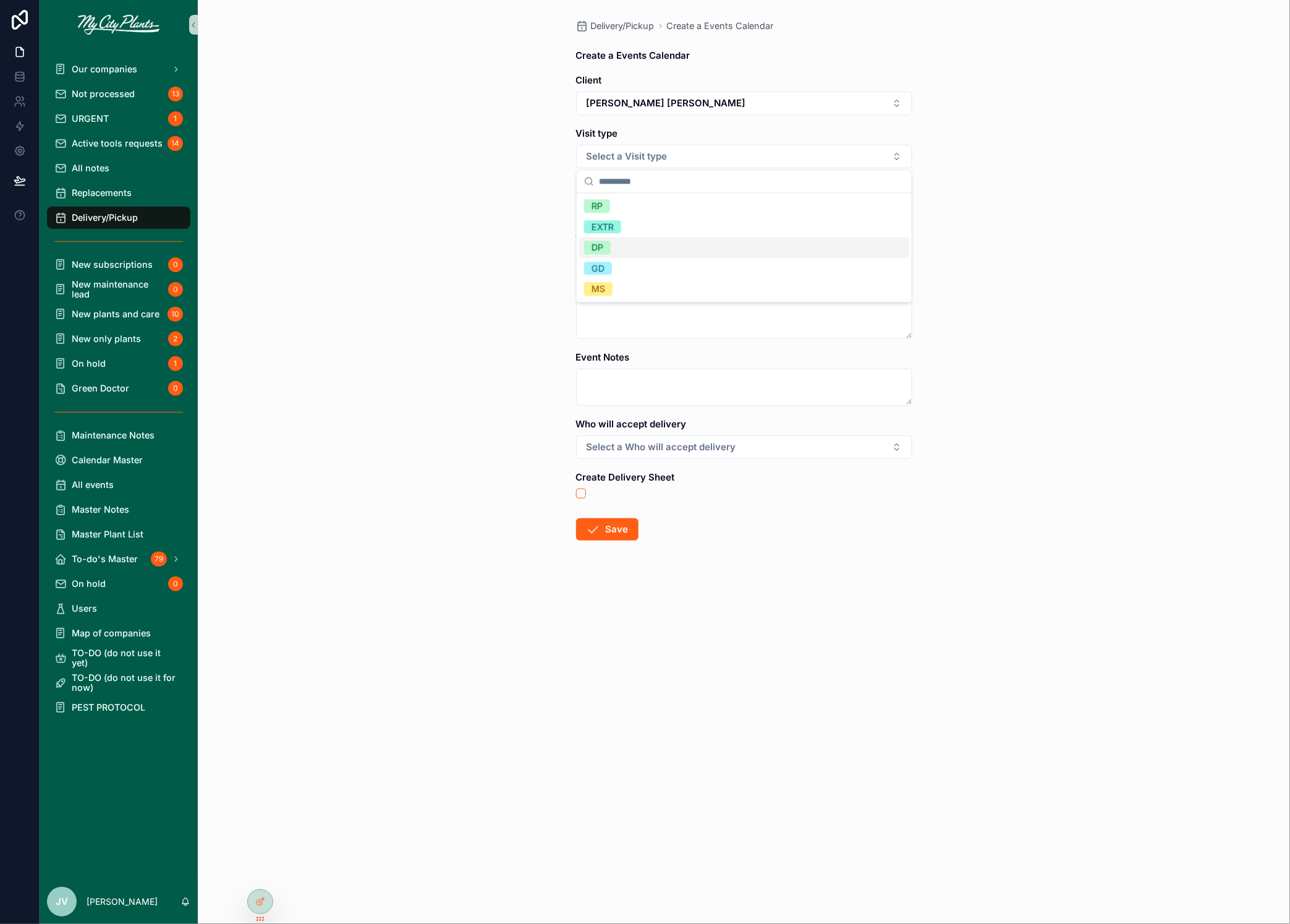
click at [600, 249] on div "DP" at bounding box center [598, 248] width 12 height 14
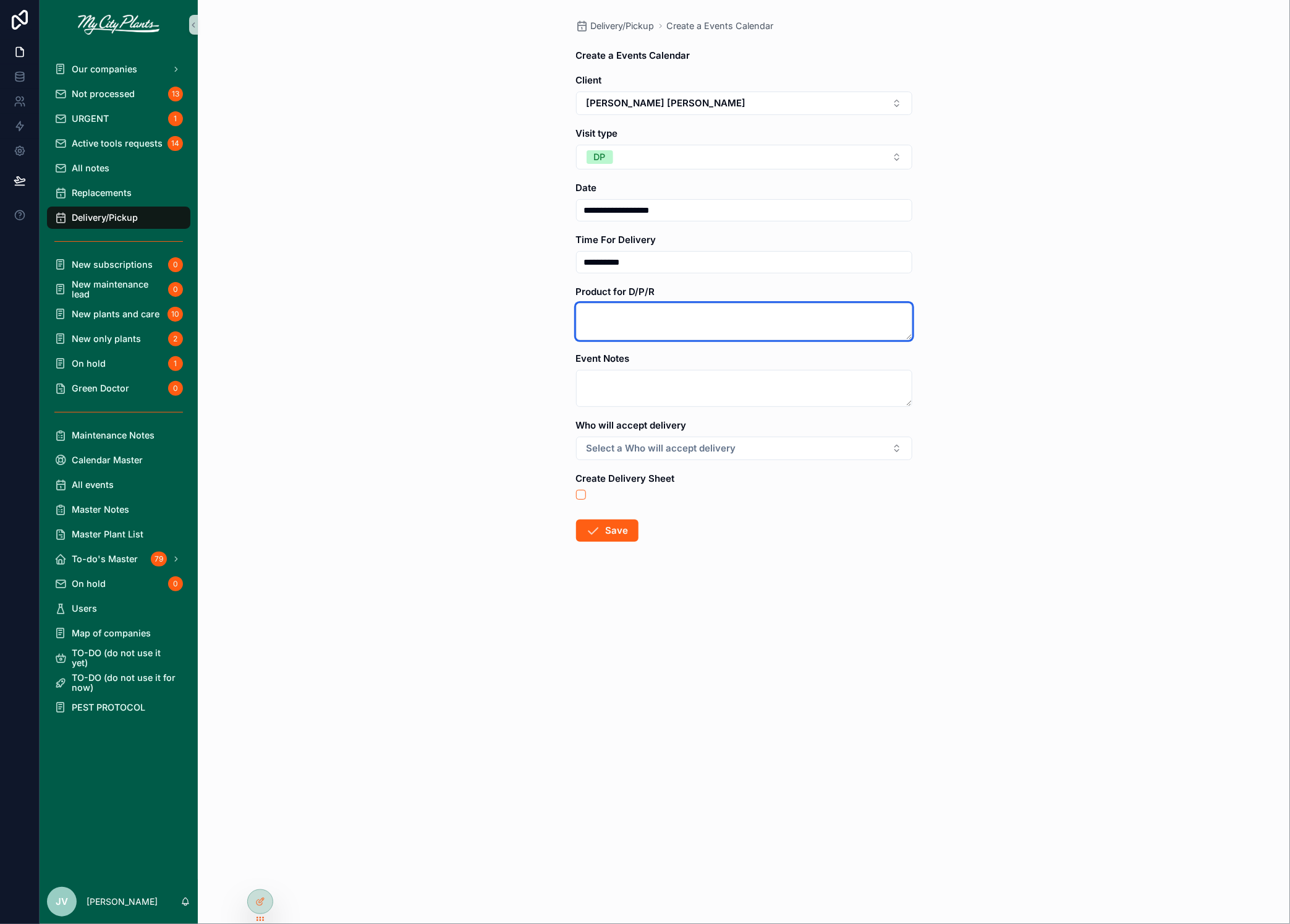
click at [610, 316] on textarea "scrollable content" at bounding box center [743, 321] width 336 height 37
click at [616, 313] on textarea "**********" at bounding box center [743, 321] width 336 height 37
type textarea "**********"
click at [761, 451] on button "Select a Who will accept delivery" at bounding box center [743, 448] width 336 height 24
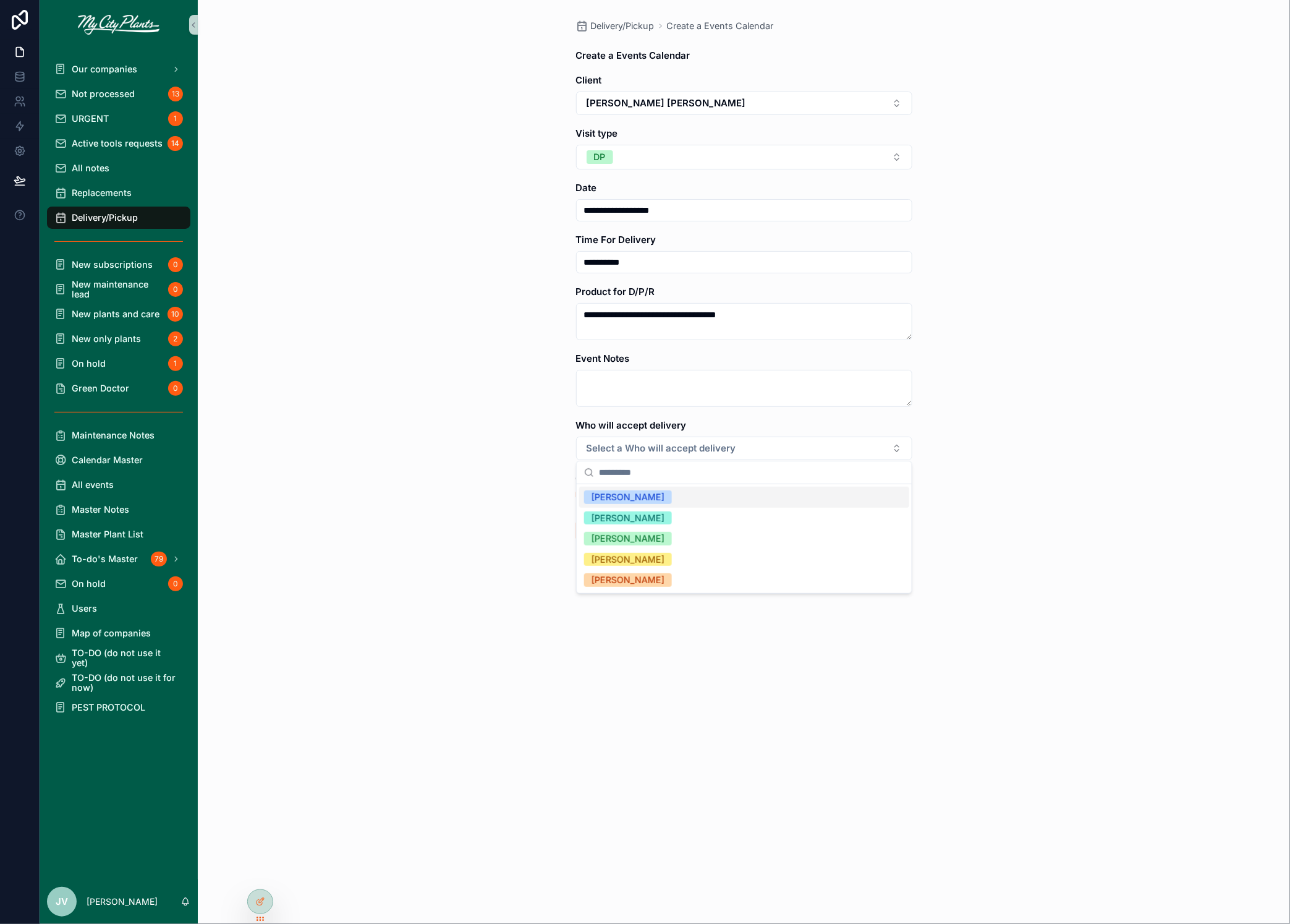
click at [663, 493] on div "[PERSON_NAME]" at bounding box center [628, 497] width 73 height 14
click at [578, 492] on button "scrollable content" at bounding box center [581, 495] width 10 height 10
click at [611, 534] on button "Save" at bounding box center [607, 531] width 63 height 22
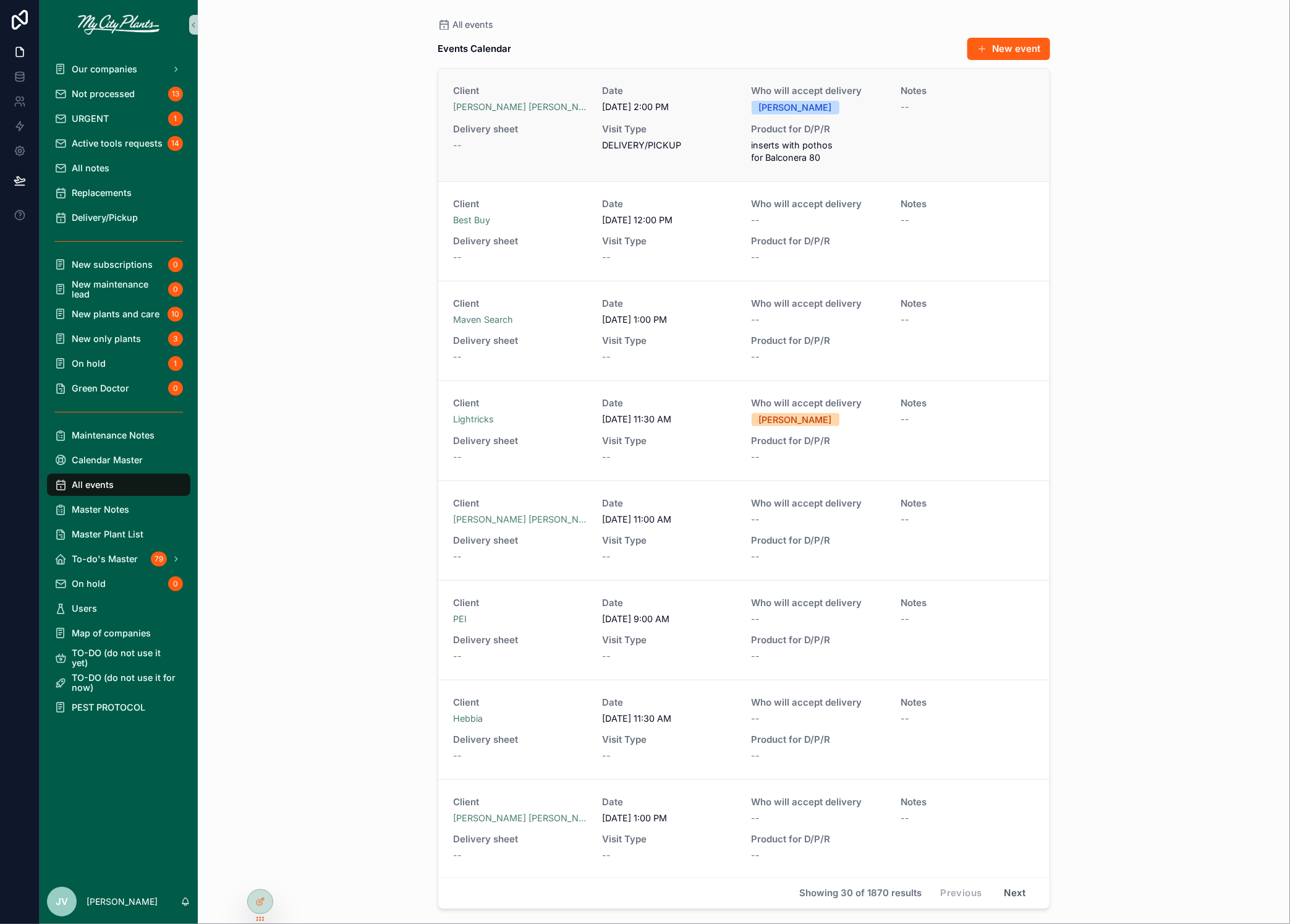
click at [581, 134] on div "Delivery sheet --" at bounding box center [520, 138] width 134 height 27
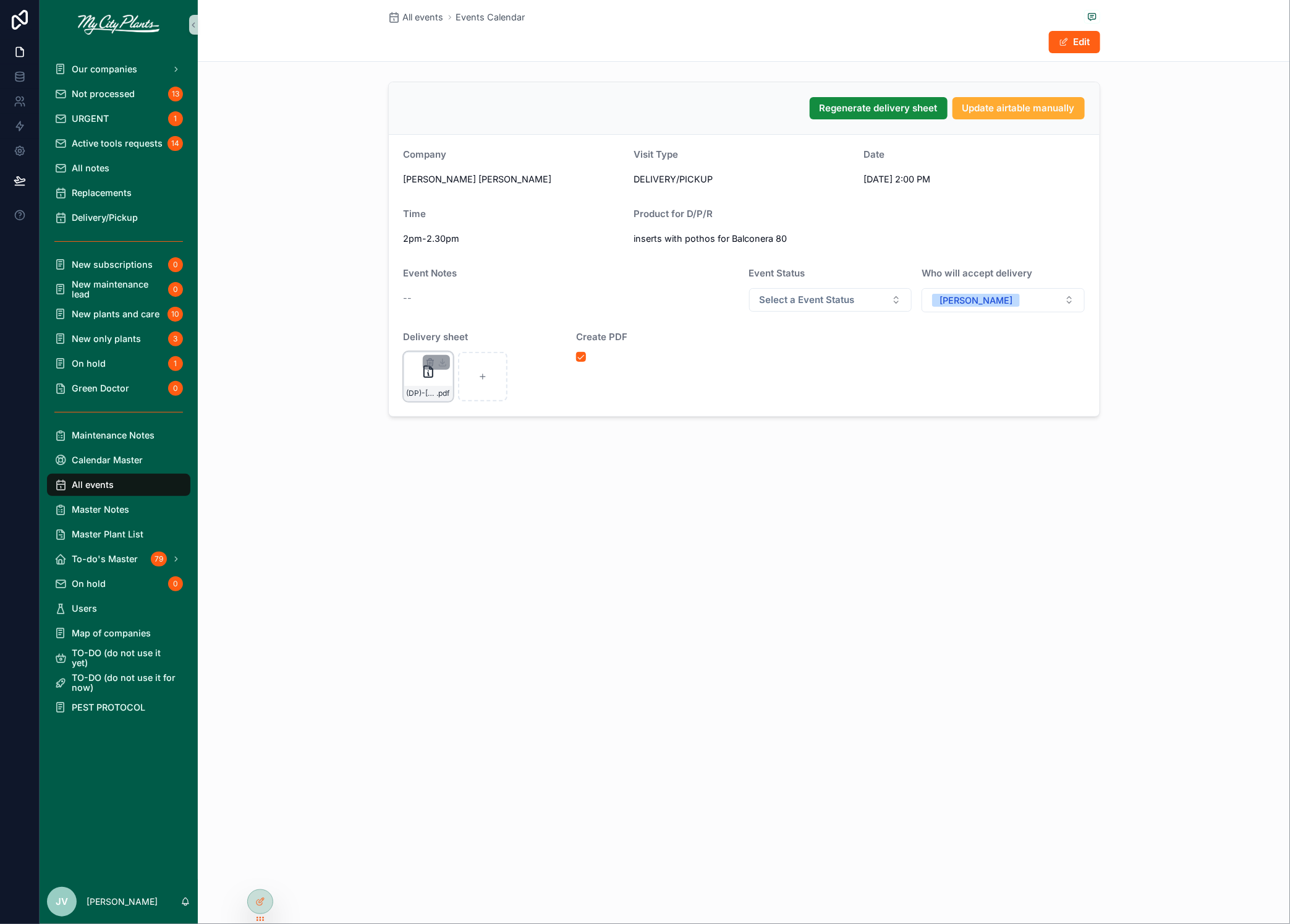
click at [422, 368] on icon "scrollable content" at bounding box center [428, 371] width 15 height 15
